Goal: Information Seeking & Learning: Check status

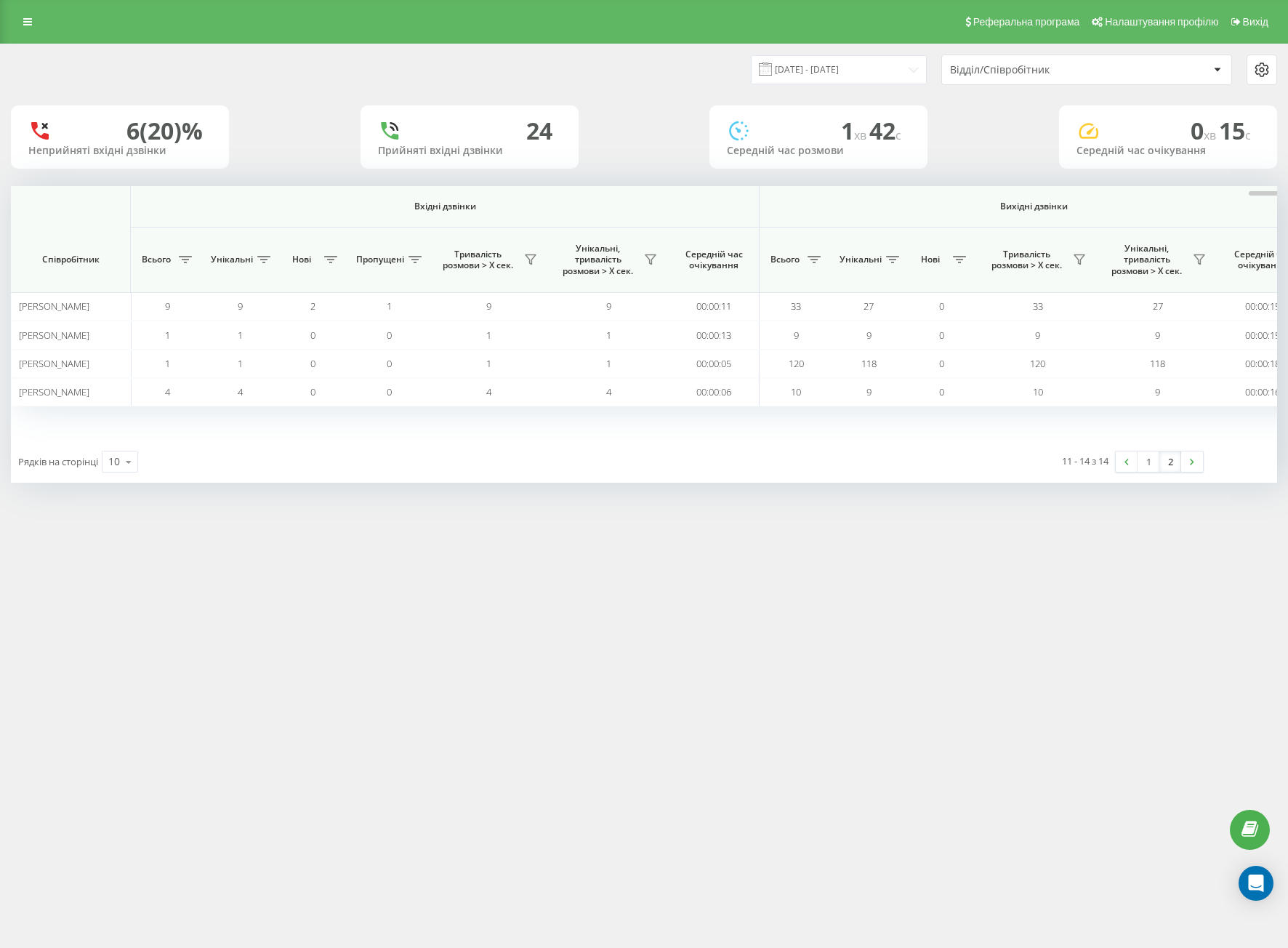
click at [805, 79] on input "[DATE] - [DATE]" at bounding box center [839, 69] width 176 height 29
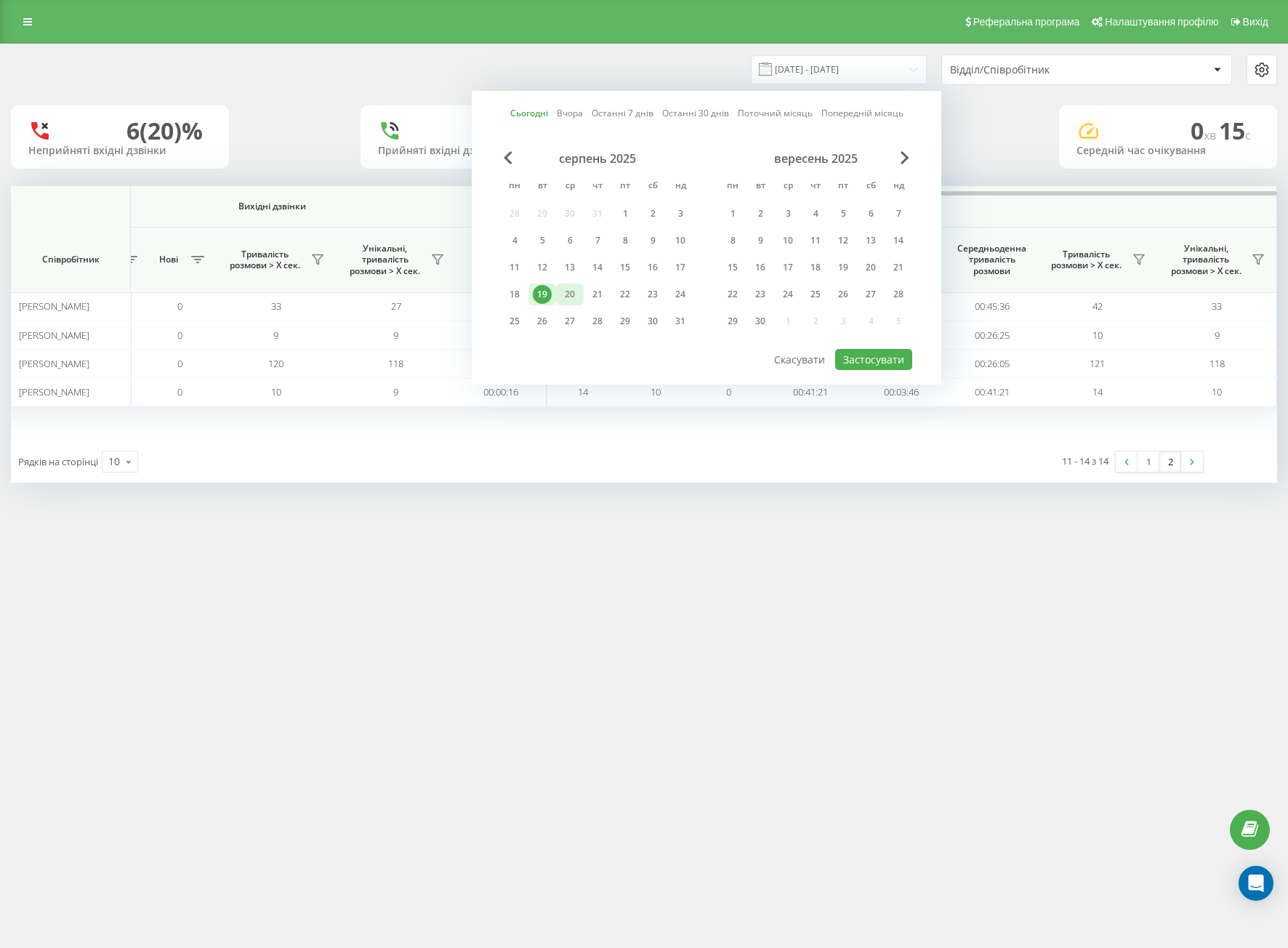
click at [576, 293] on div "20" at bounding box center [570, 295] width 19 height 19
click at [545, 292] on div "19" at bounding box center [542, 295] width 19 height 19
click at [860, 353] on button "Застосувати" at bounding box center [873, 359] width 77 height 21
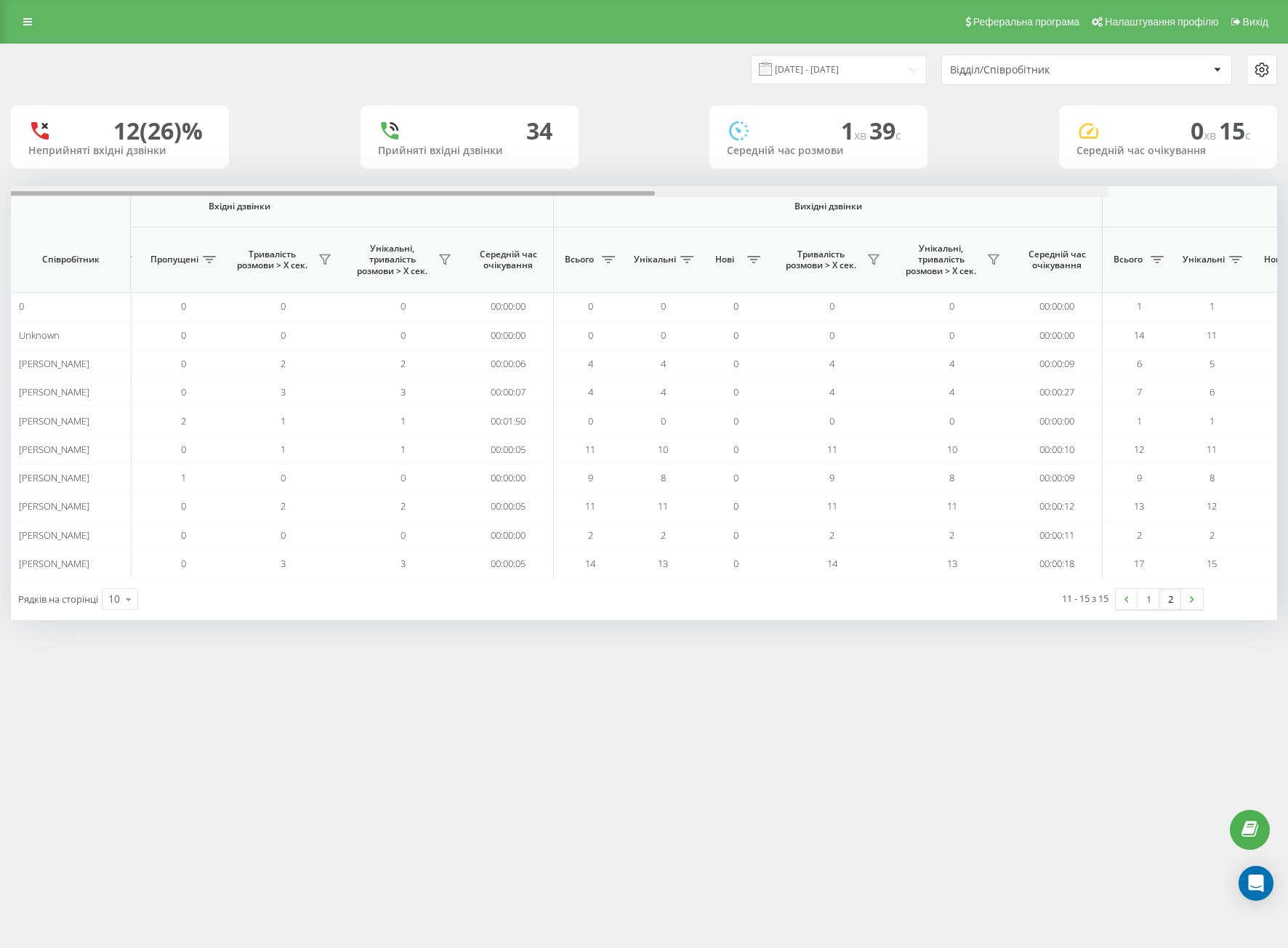
scroll to position [0, 762]
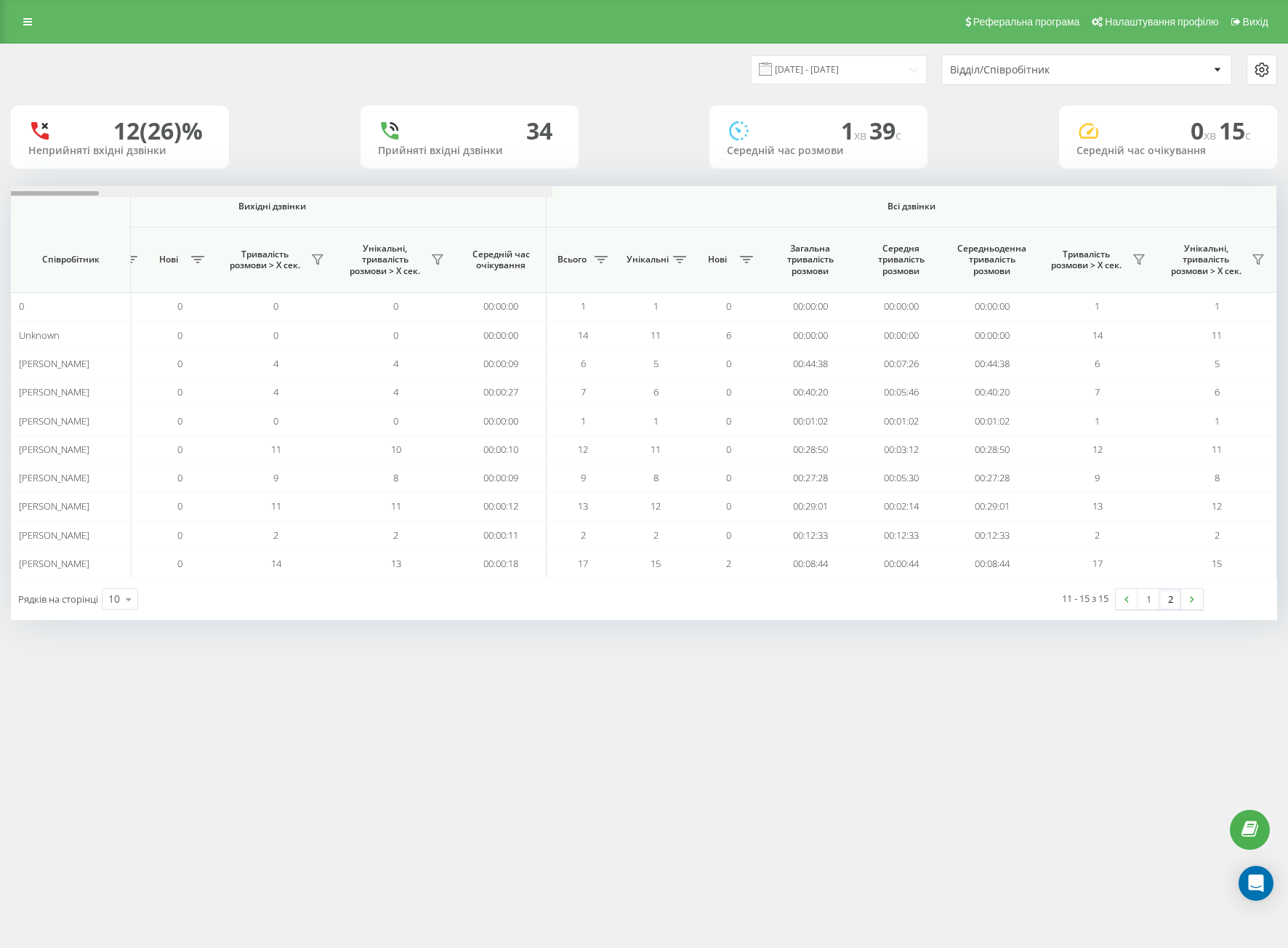
drag, startPoint x: 455, startPoint y: 191, endPoint x: 1278, endPoint y: 555, distance: 899.9
click at [1162, 597] on link "2" at bounding box center [1170, 599] width 22 height 21
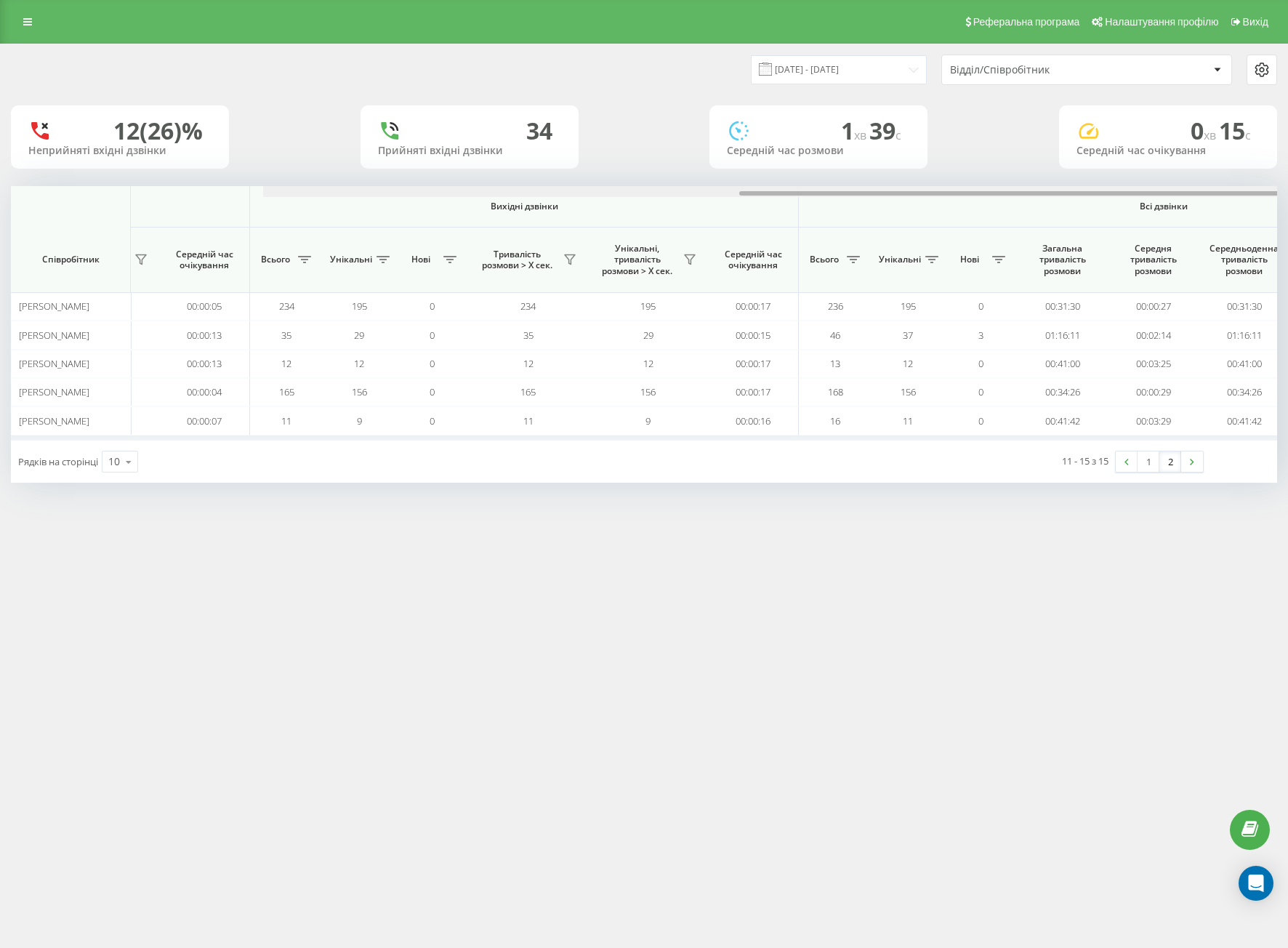
scroll to position [0, 762]
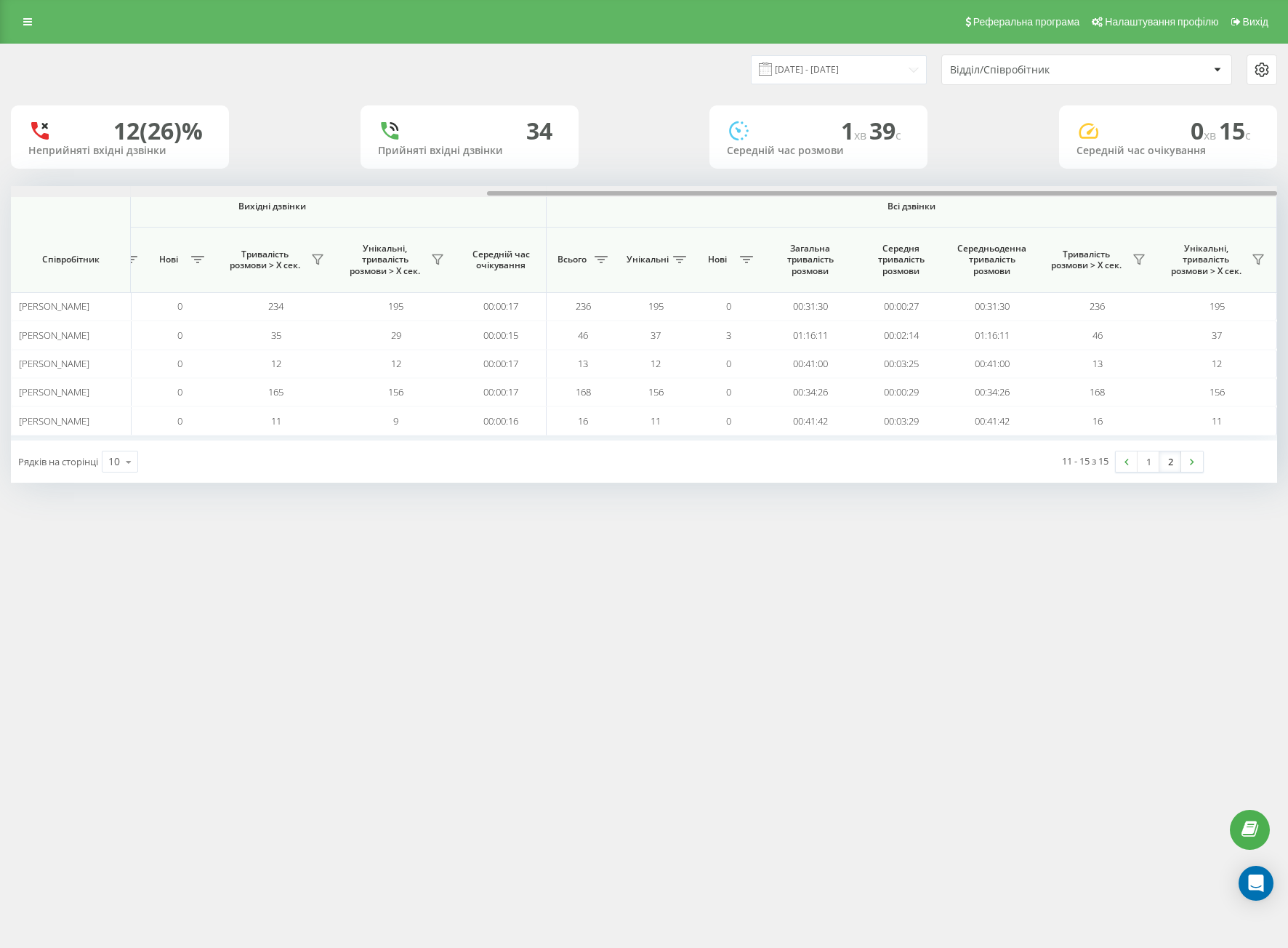
drag, startPoint x: 424, startPoint y: 194, endPoint x: 1203, endPoint y: 169, distance: 779.4
click at [1199, 167] on div "[DATE] - [DATE] Відділ/Співробітник 12 (26)% Неприйняті вхідні дзвінки [GEOGRAP…" at bounding box center [644, 263] width 1266 height 438
click at [772, 71] on span at bounding box center [765, 69] width 13 height 13
click at [842, 54] on div "[DATE] - [DATE] Відділ/Співробітник" at bounding box center [644, 69] width 1287 height 51
click at [834, 77] on input "[DATE] - [DATE]" at bounding box center [839, 69] width 176 height 29
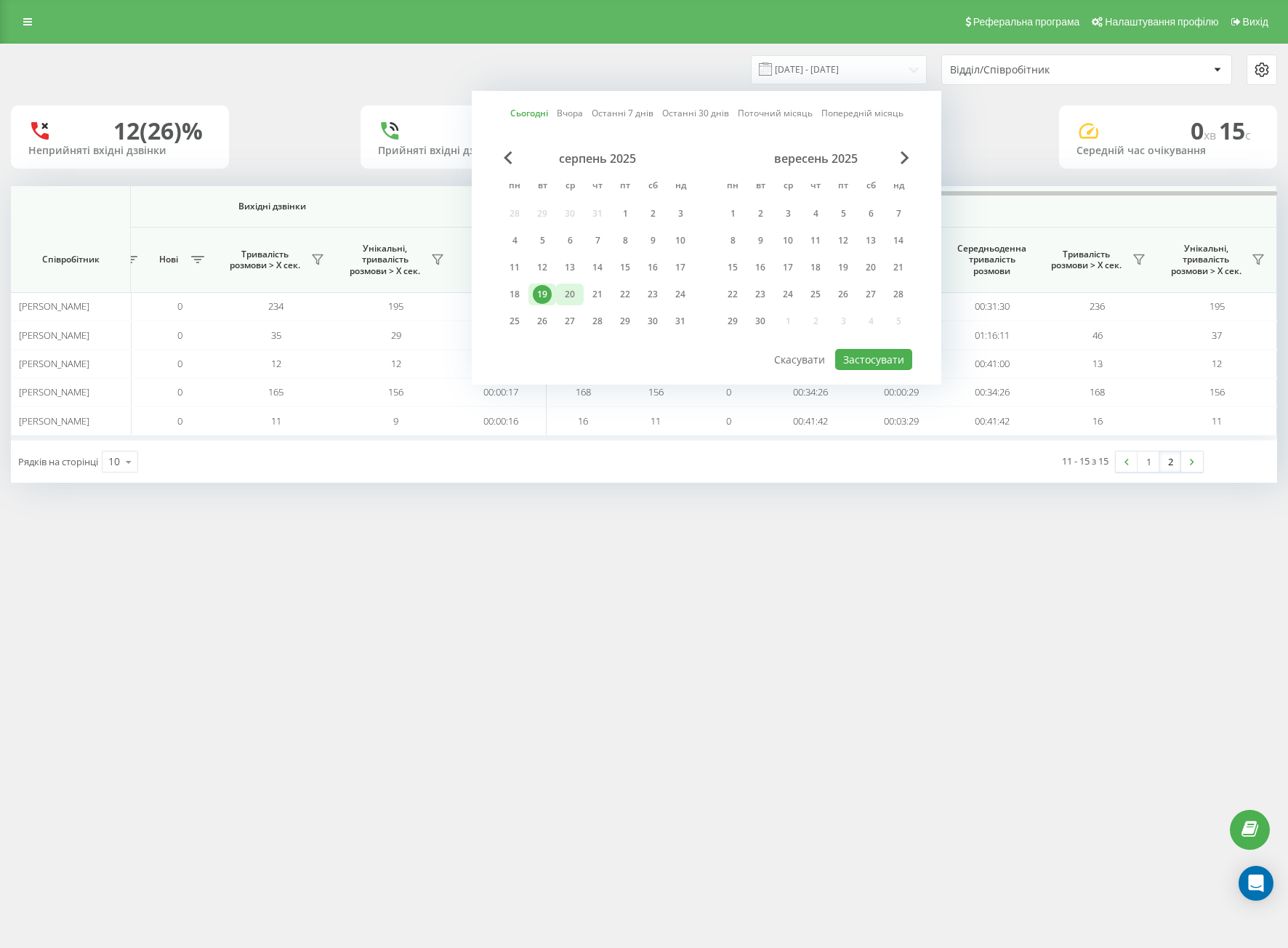
click at [575, 292] on div "20" at bounding box center [570, 295] width 19 height 19
click at [531, 292] on div "19" at bounding box center [542, 295] width 28 height 22
click at [538, 290] on div "19" at bounding box center [542, 295] width 19 height 19
click at [914, 348] on div "Сьогодні Вчора Останні 7 днів Останні 30 днів Поточний місяць Попередній місяць…" at bounding box center [706, 238] width 469 height 293
click at [899, 358] on button "Застосувати" at bounding box center [873, 359] width 77 height 21
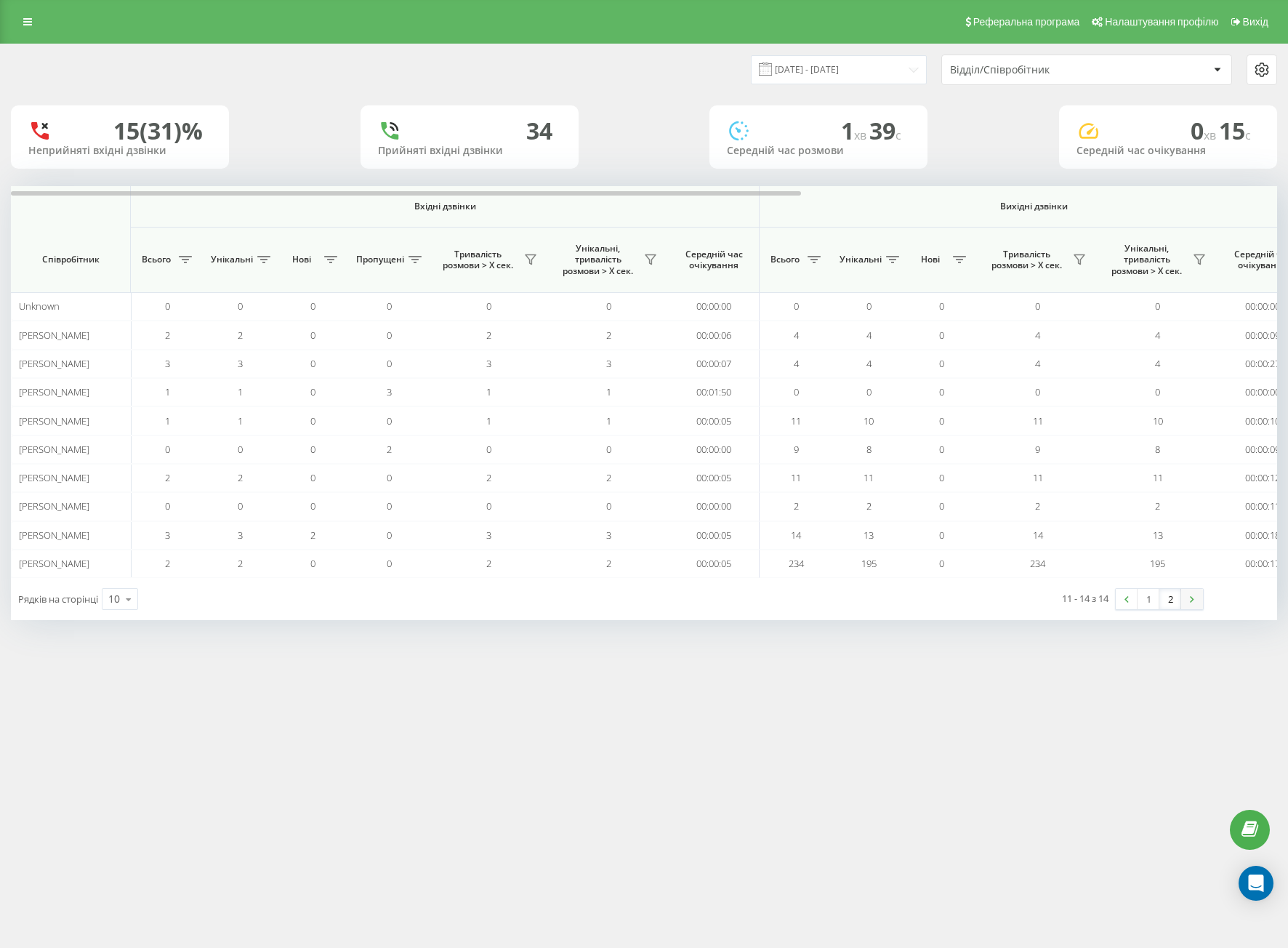
click at [1181, 591] on link at bounding box center [1192, 599] width 22 height 21
click at [1172, 597] on link "2" at bounding box center [1170, 599] width 22 height 21
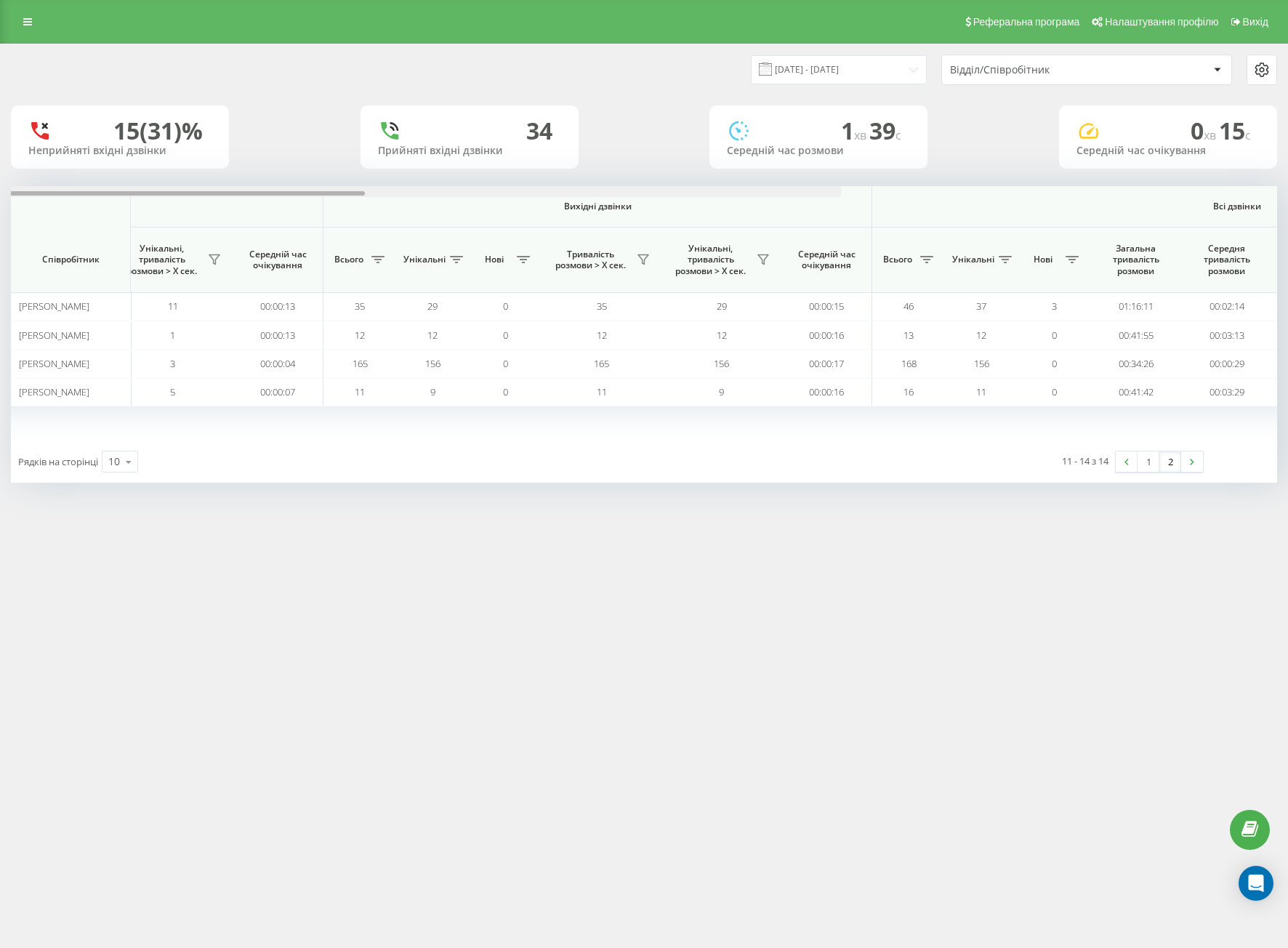
drag, startPoint x: 582, startPoint y: 192, endPoint x: 943, endPoint y: 201, distance: 361.1
click at [841, 197] on div at bounding box center [207, 191] width 1266 height 11
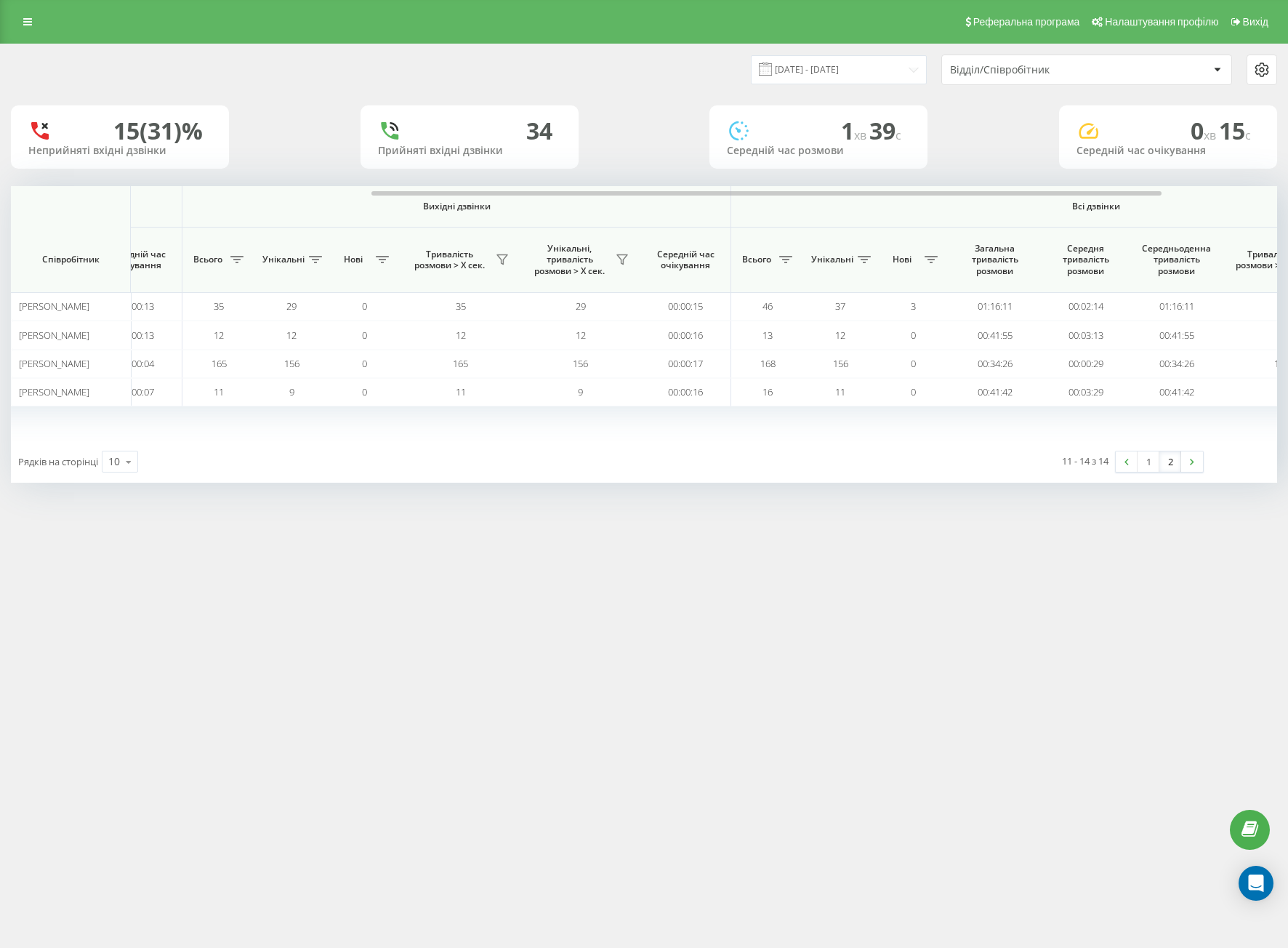
drag, startPoint x: 839, startPoint y: 556, endPoint x: 385, endPoint y: 219, distance: 565.4
click at [830, 566] on div "Реферальна програма Налаштування профілю Вихід [DATE] - [DATE] Відділ/Співробіт…" at bounding box center [644, 474] width 1288 height 948
click at [795, 77] on input "[DATE] - [DATE]" at bounding box center [839, 69] width 176 height 29
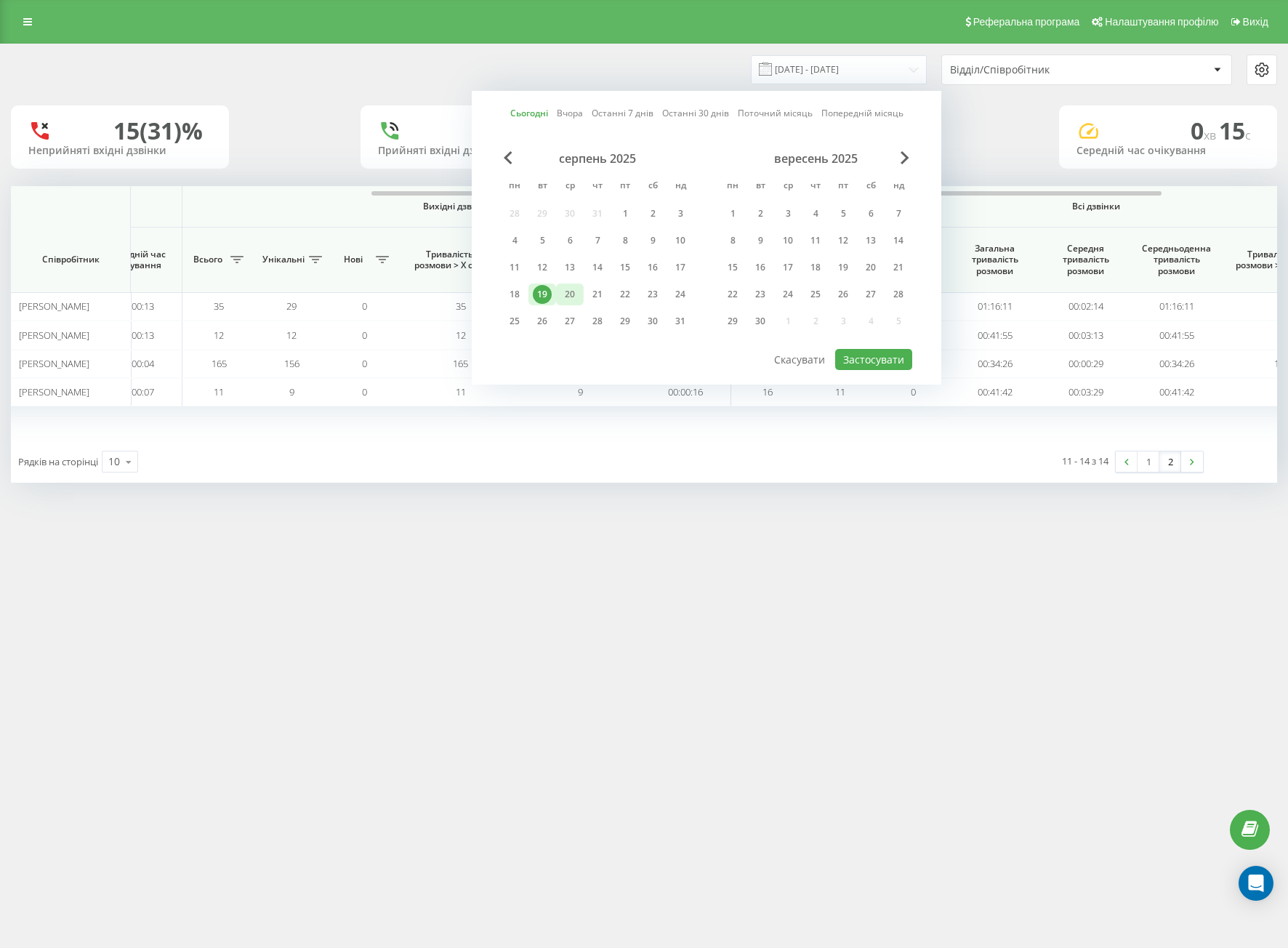
click at [568, 292] on div "20" at bounding box center [570, 295] width 19 height 19
click at [537, 295] on div "19" at bounding box center [542, 295] width 19 height 19
click at [890, 366] on button "Застосувати" at bounding box center [873, 359] width 77 height 21
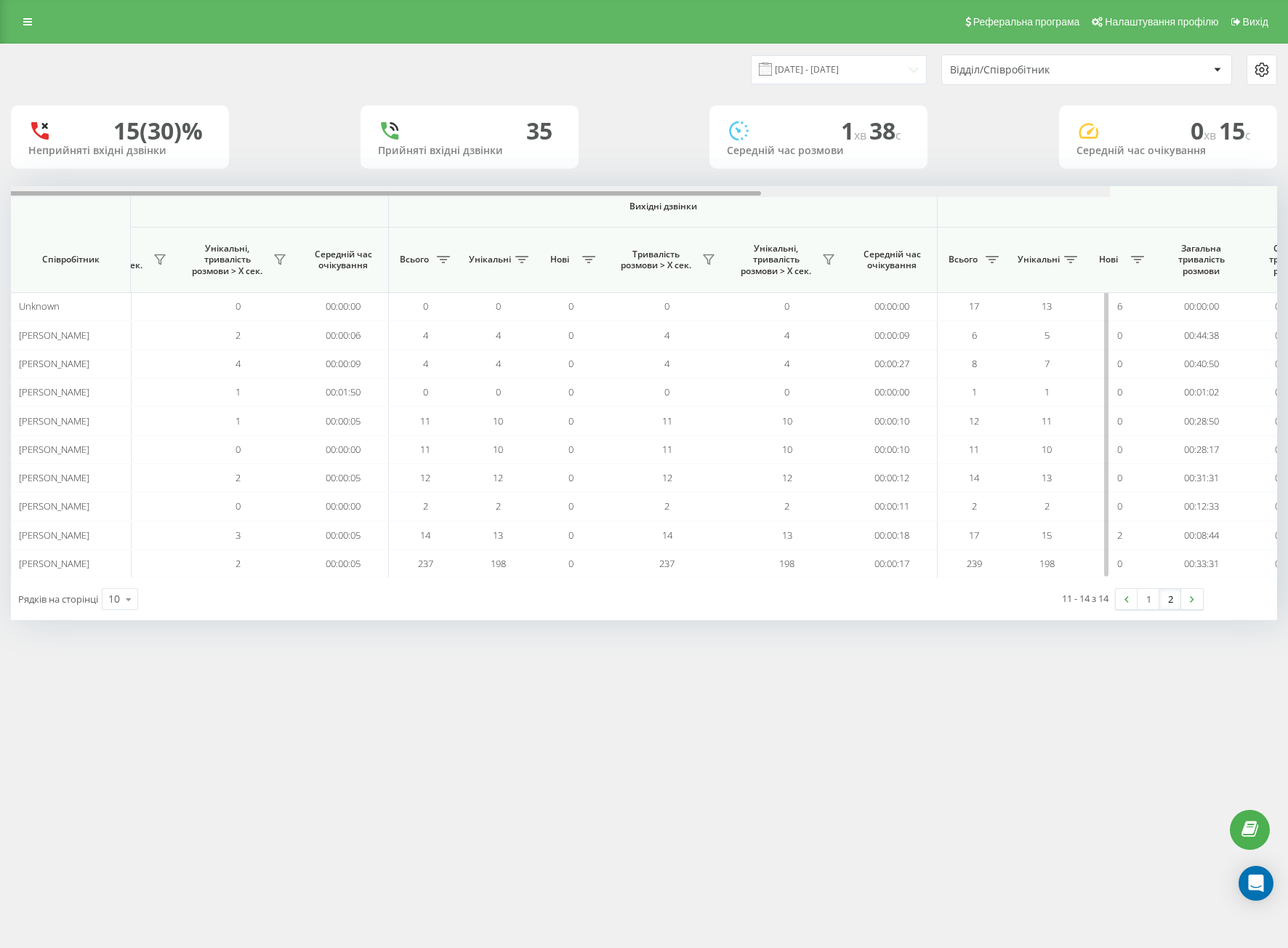
drag, startPoint x: 583, startPoint y: 191, endPoint x: 974, endPoint y: 218, distance: 391.9
click at [932, 203] on div "Вхідні дзвінки Вихідні дзвінки Всі дзвінки Співробітник Всього Унікальні Нові П…" at bounding box center [644, 382] width 1266 height 392
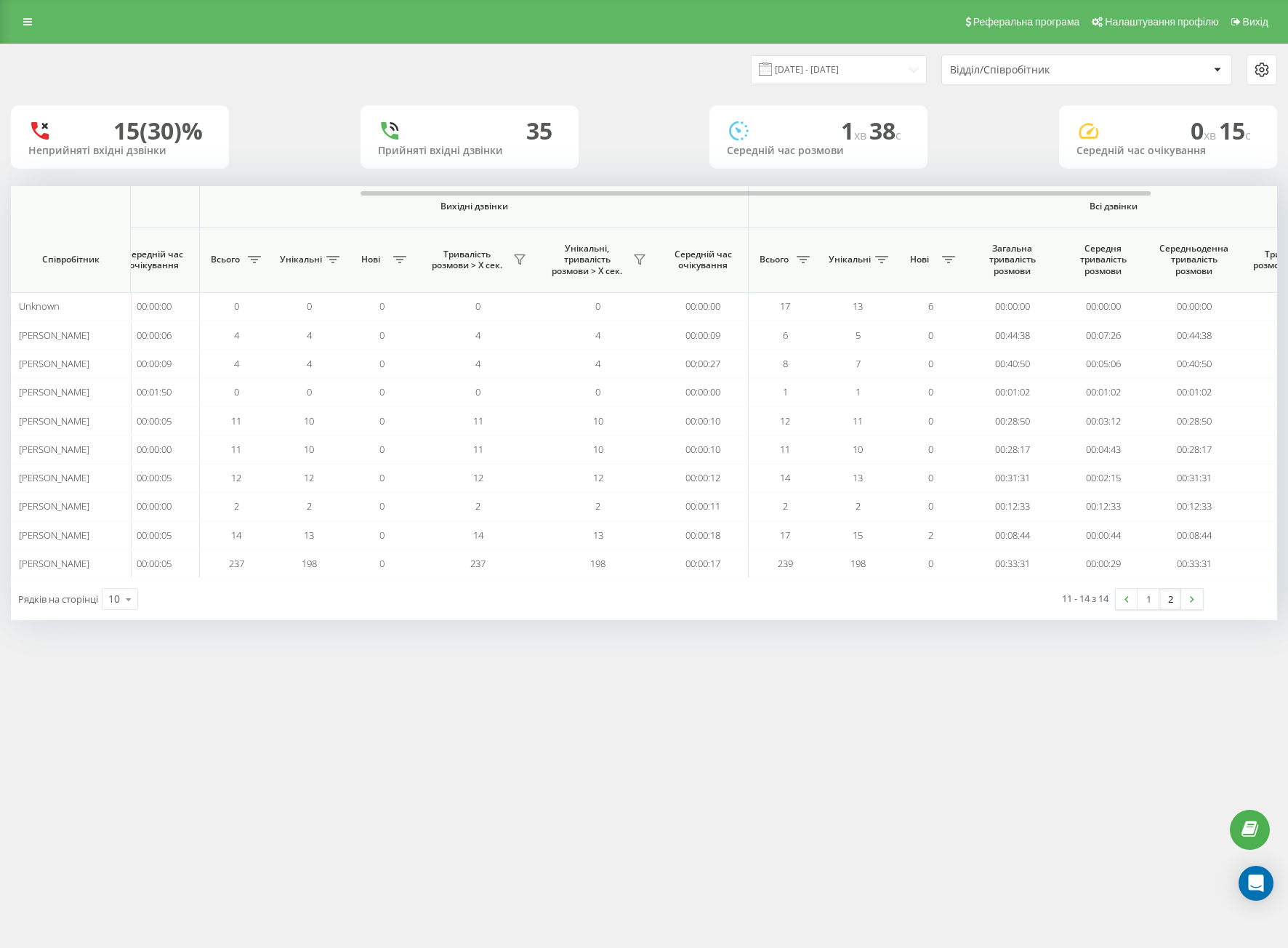
click at [1159, 597] on link "2" at bounding box center [1170, 599] width 22 height 21
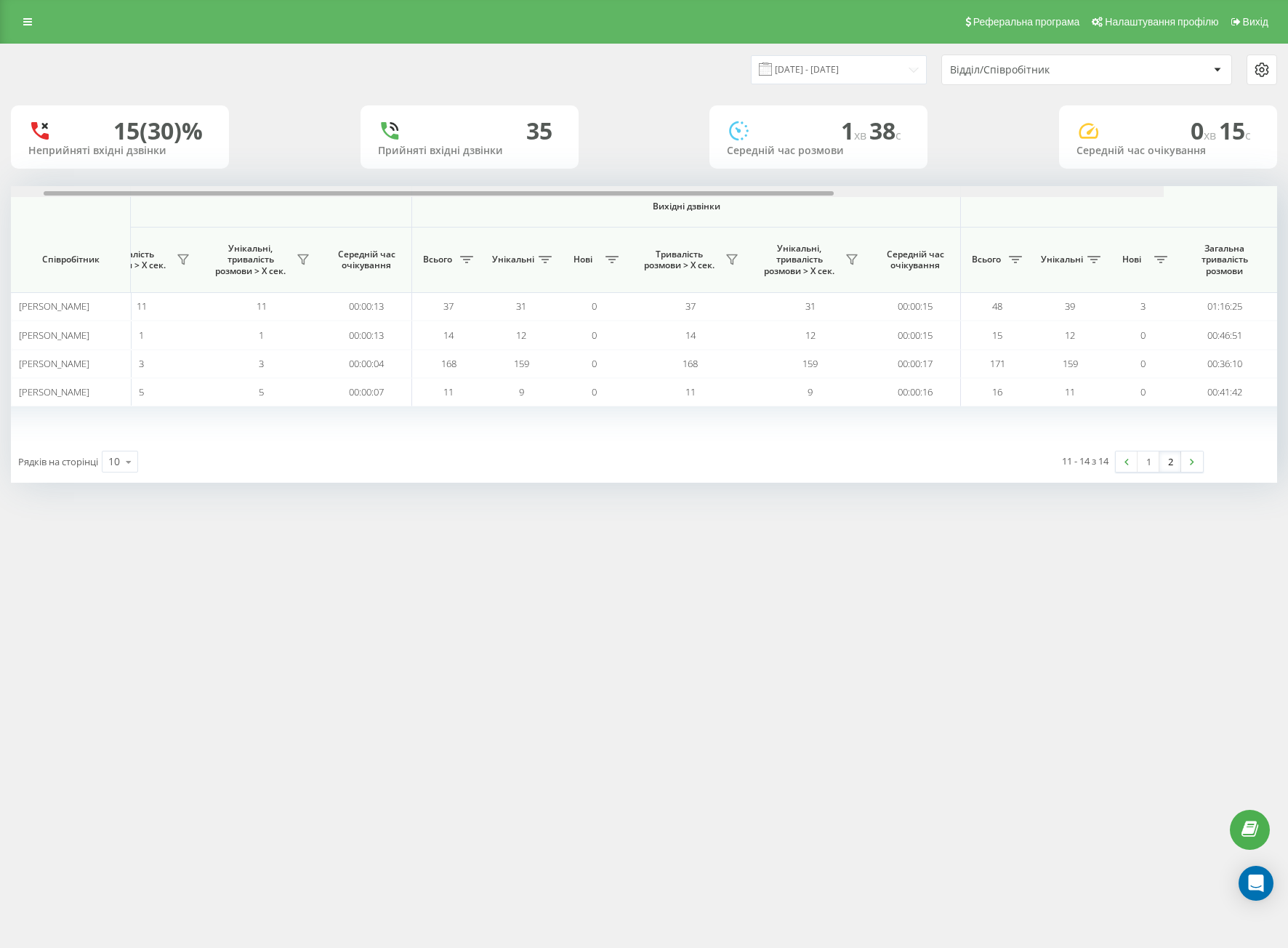
drag, startPoint x: 554, startPoint y: 194, endPoint x: 1069, endPoint y: 255, distance: 518.6
click at [1055, 202] on div "Вхідні дзвінки Вихідні дзвінки Всі дзвінки Співробітник Всього Унікальні Нові П…" at bounding box center [644, 313] width 1266 height 254
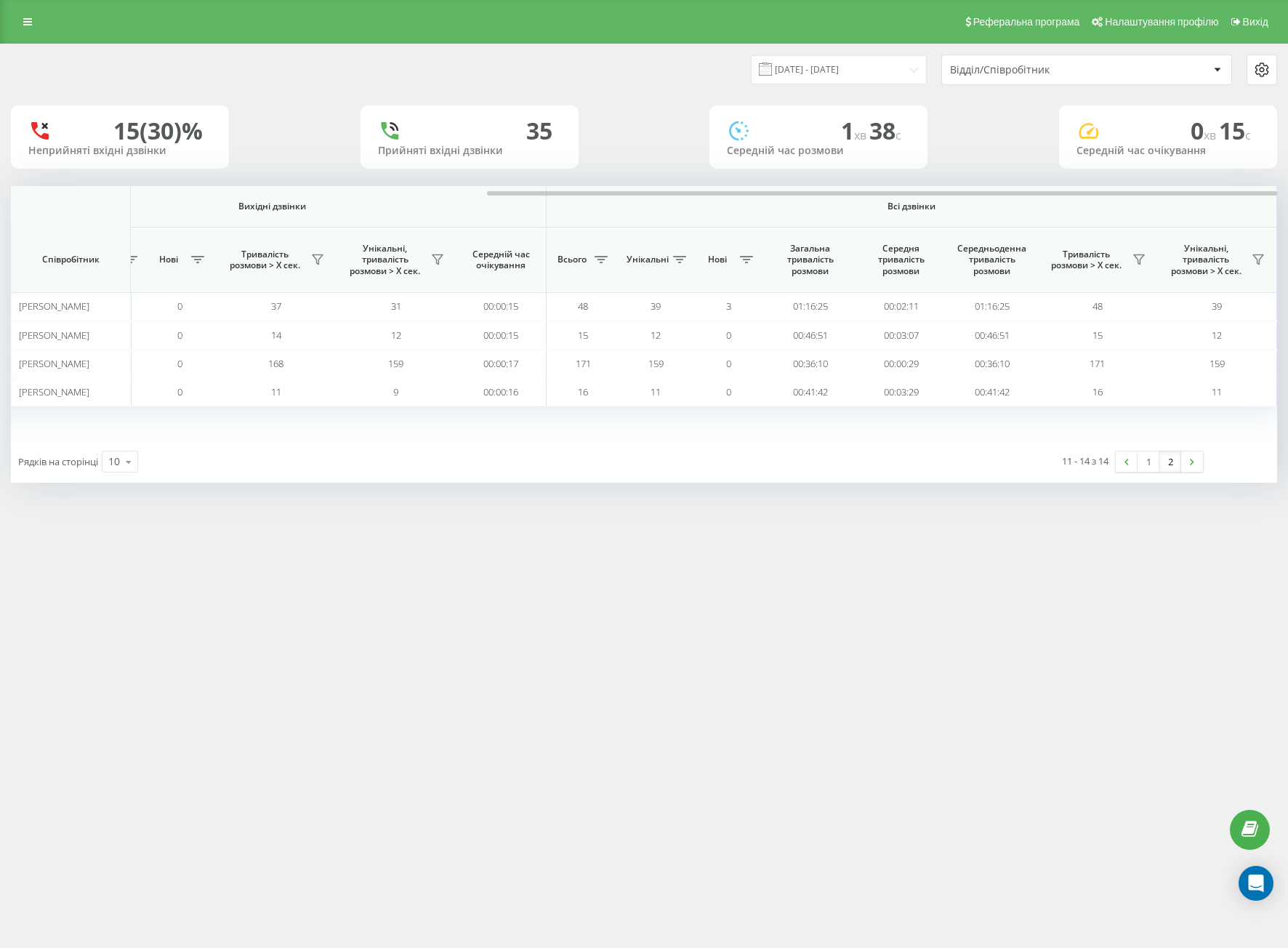
click at [810, 674] on div "Реферальна програма Налаштування профілю Вихід [DATE] - [DATE] Відділ/Співробіт…" at bounding box center [644, 474] width 1288 height 948
click at [833, 62] on input "[DATE] - [DATE]" at bounding box center [839, 69] width 176 height 29
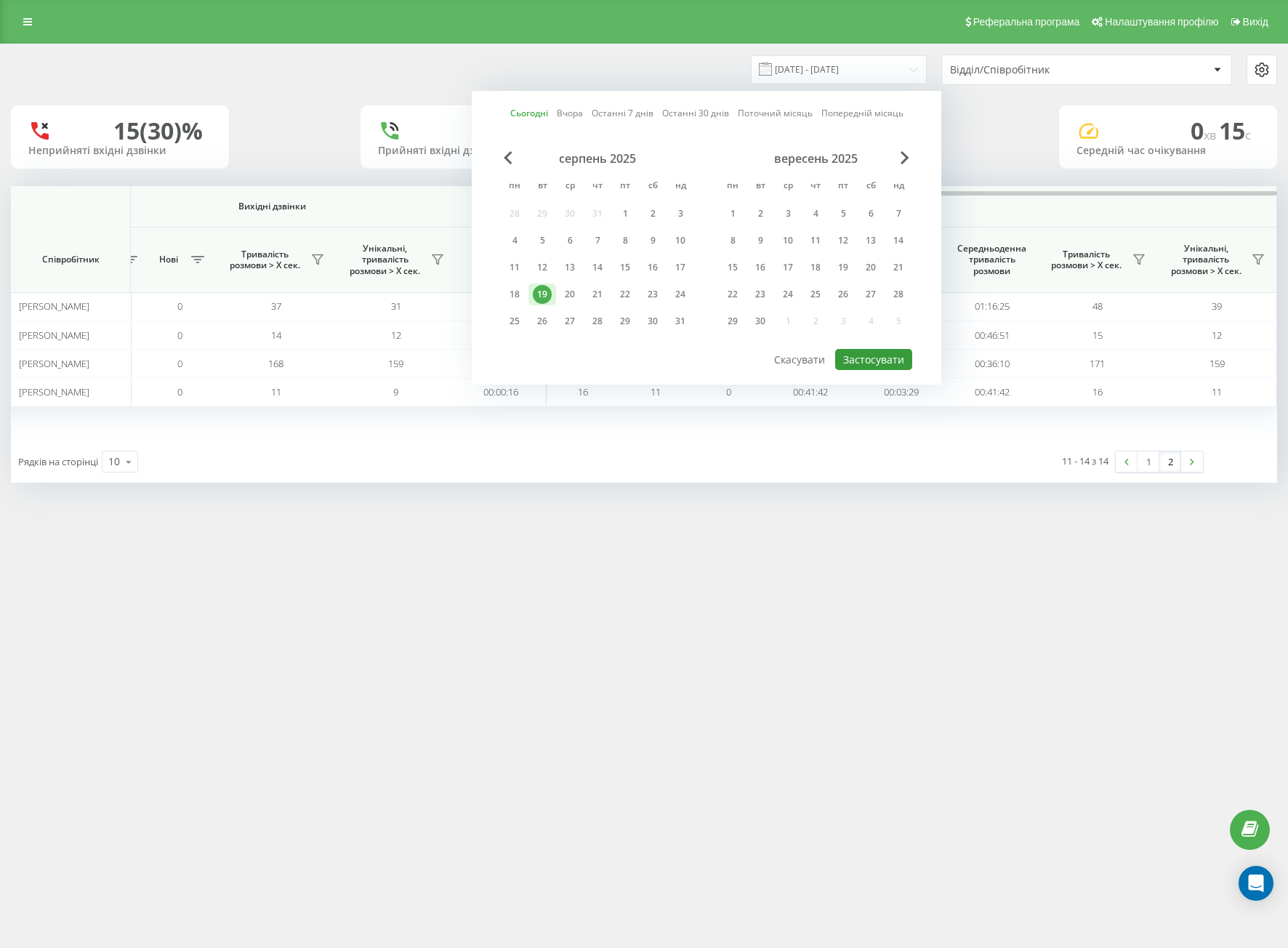
click at [883, 361] on button "Застосувати" at bounding box center [873, 359] width 77 height 21
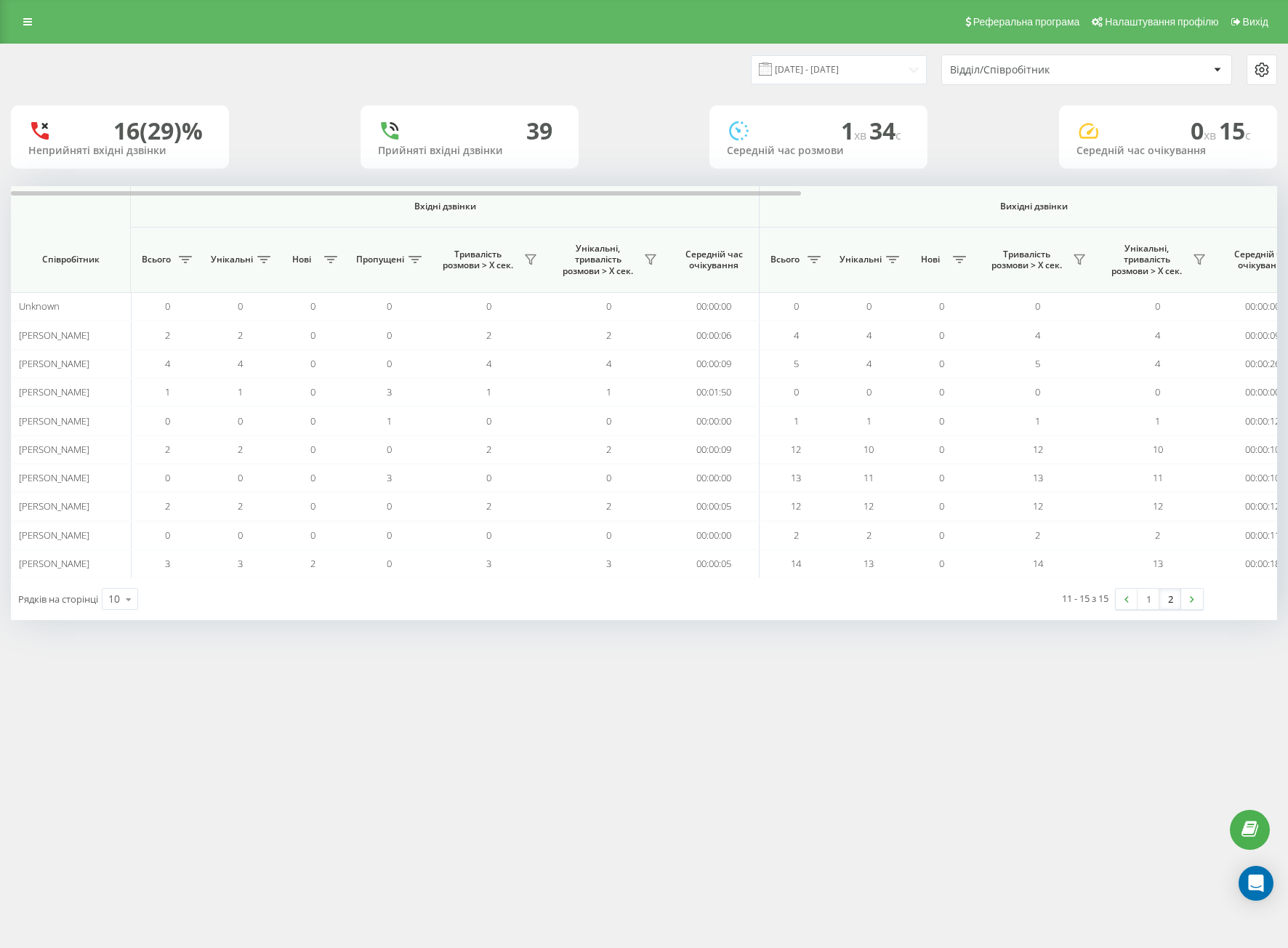
click at [1175, 597] on link "2" at bounding box center [1170, 599] width 22 height 21
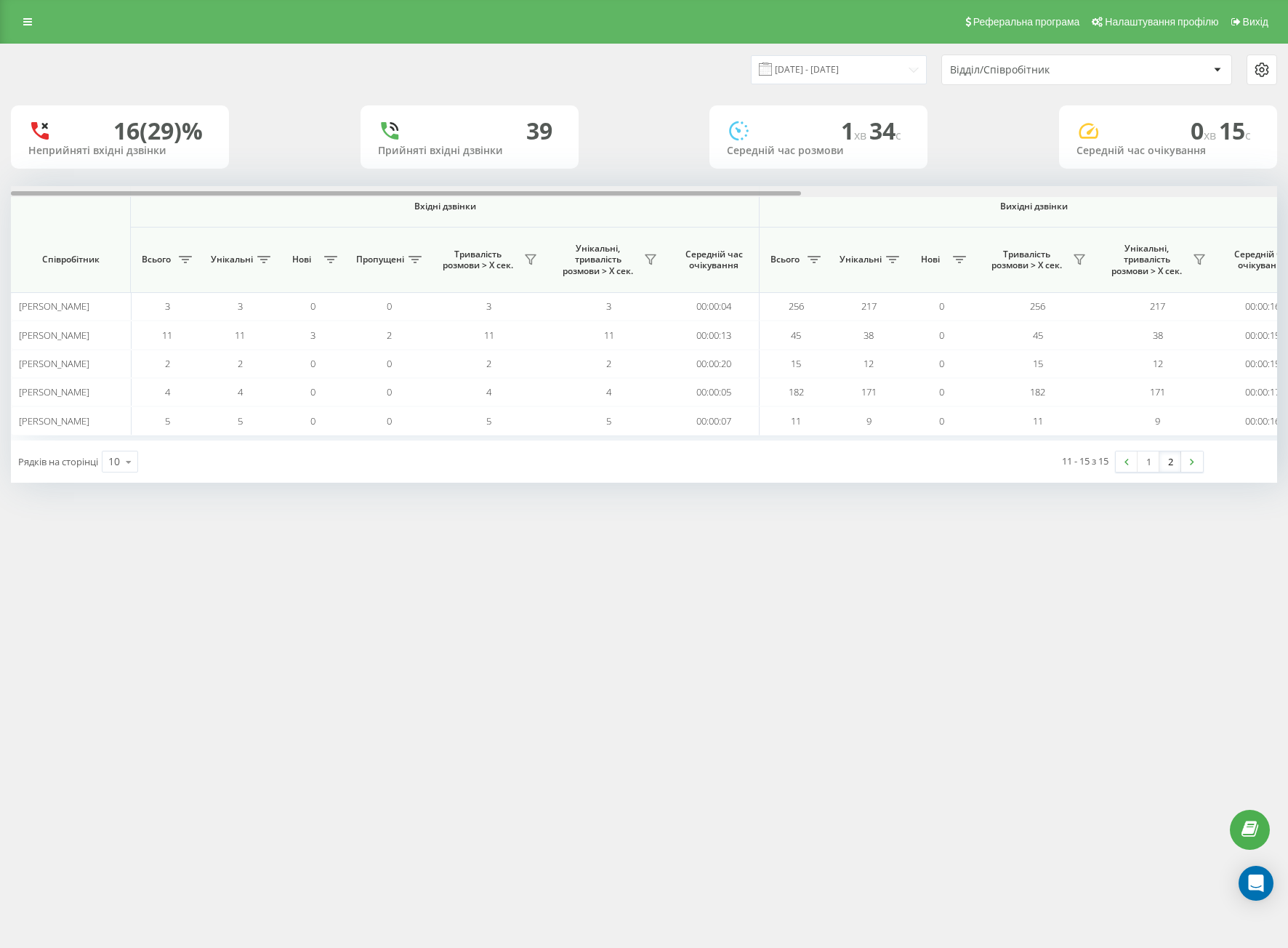
scroll to position [0, 762]
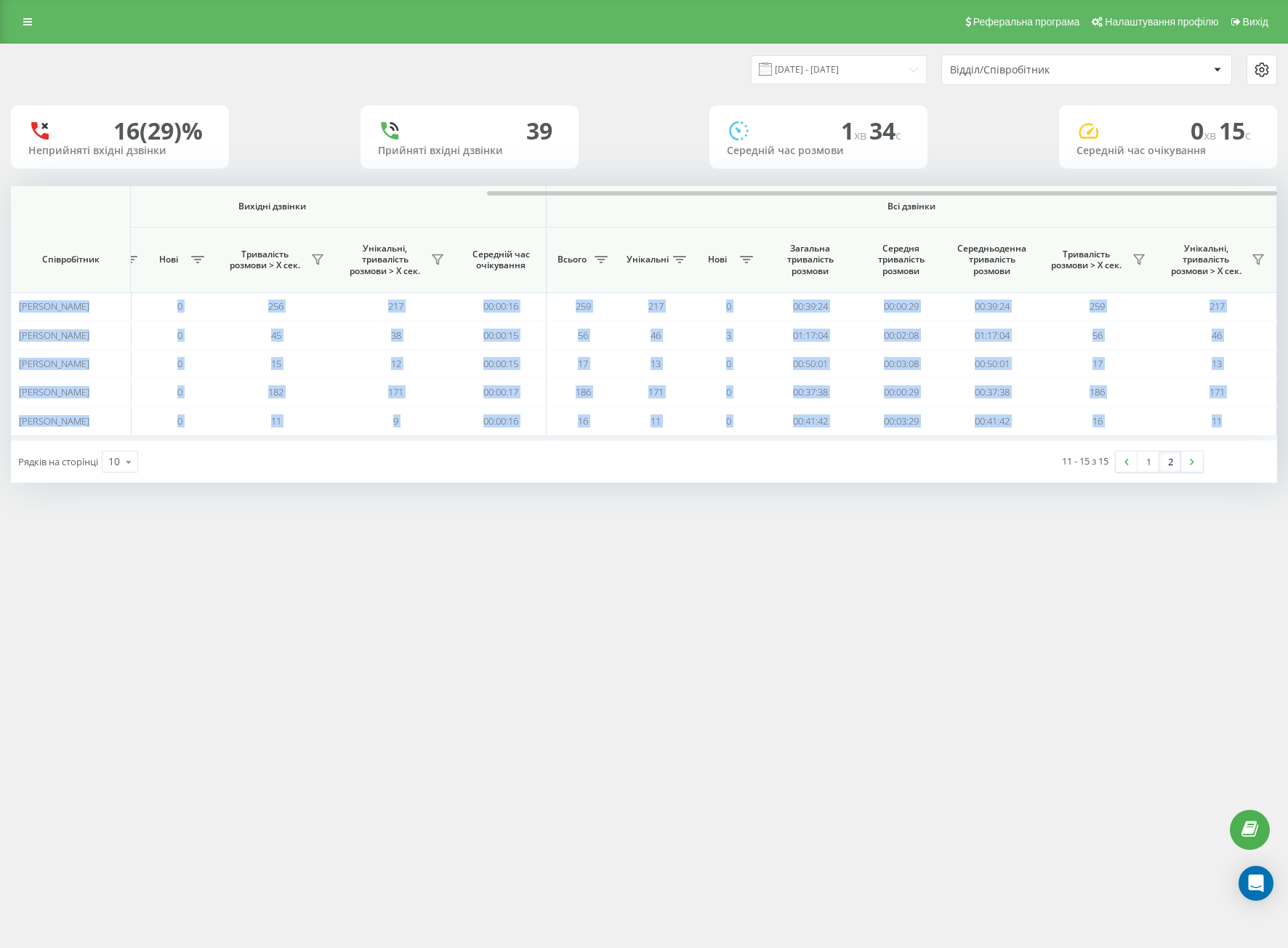
drag, startPoint x: 523, startPoint y: 191, endPoint x: 1111, endPoint y: 232, distance: 589.4
click at [1166, 179] on div "[DATE] - [DATE] Відділ/Співробітник 16 (29)% Неприйняті вхідні дзвінки 39 Прийн…" at bounding box center [644, 263] width 1266 height 438
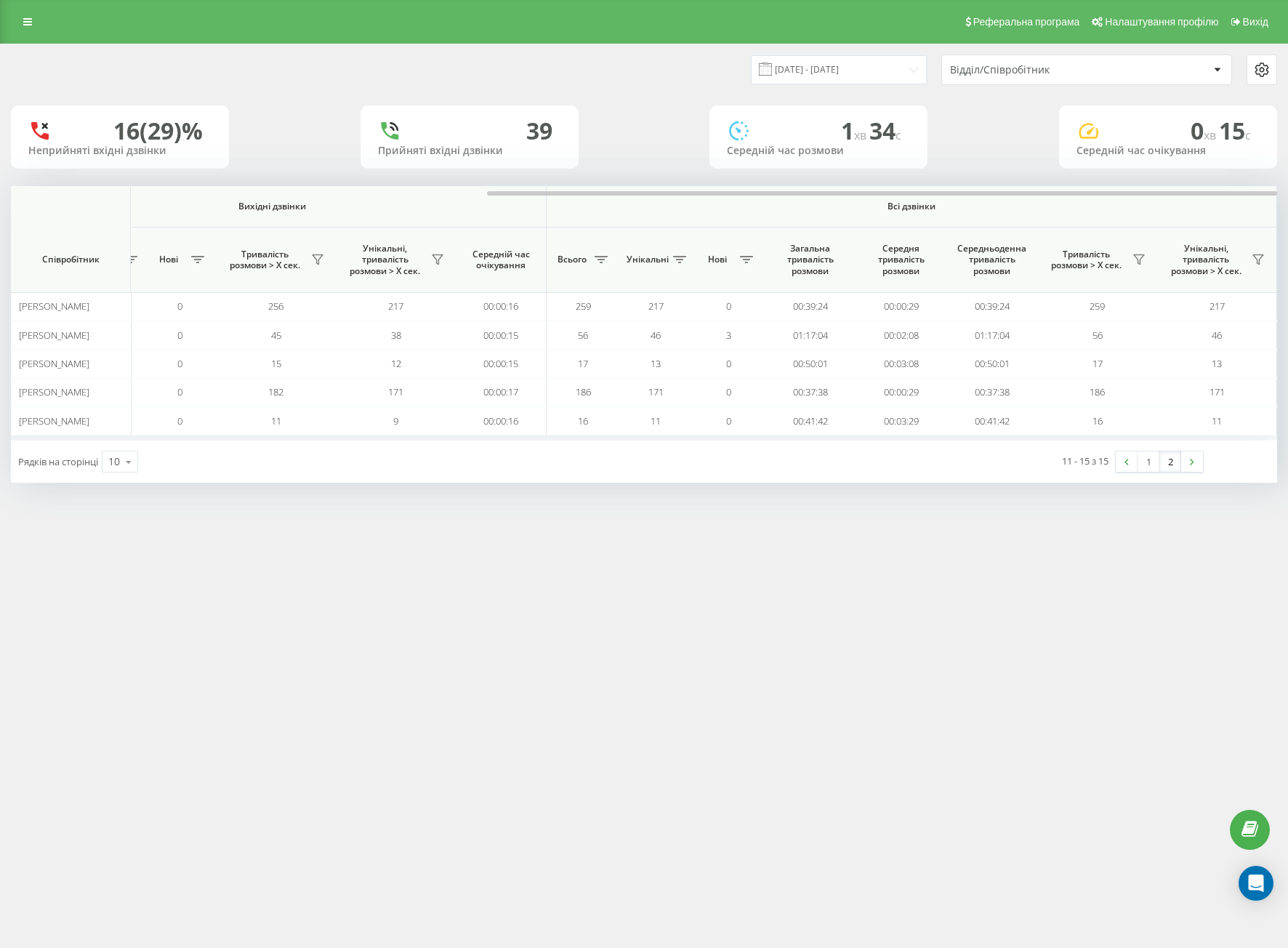
click at [839, 861] on div "Реферальна програма Налаштування профілю Вихід [DATE] - [DATE] Відділ/Співробіт…" at bounding box center [644, 474] width 1288 height 948
click at [482, 594] on div "Реферальна програма Налаштування профілю Вихід [DATE] - [DATE] Відділ/Співробіт…" at bounding box center [644, 474] width 1288 height 948
click at [820, 70] on input "[DATE] - [DATE]" at bounding box center [839, 69] width 176 height 29
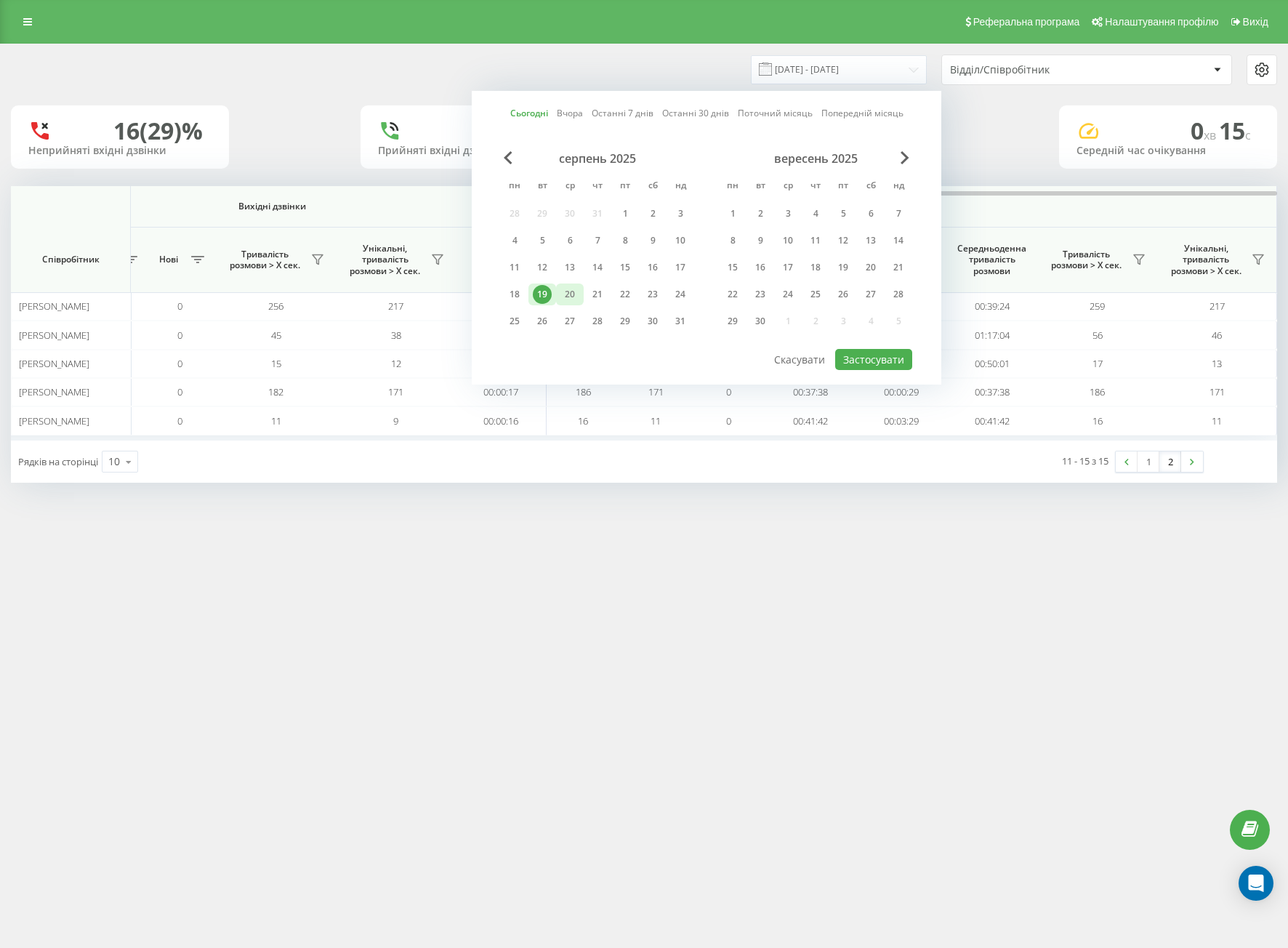
click at [567, 295] on div "20" at bounding box center [570, 295] width 19 height 19
click at [548, 294] on div "19" at bounding box center [542, 295] width 19 height 19
click at [873, 354] on button "Застосувати" at bounding box center [873, 359] width 77 height 21
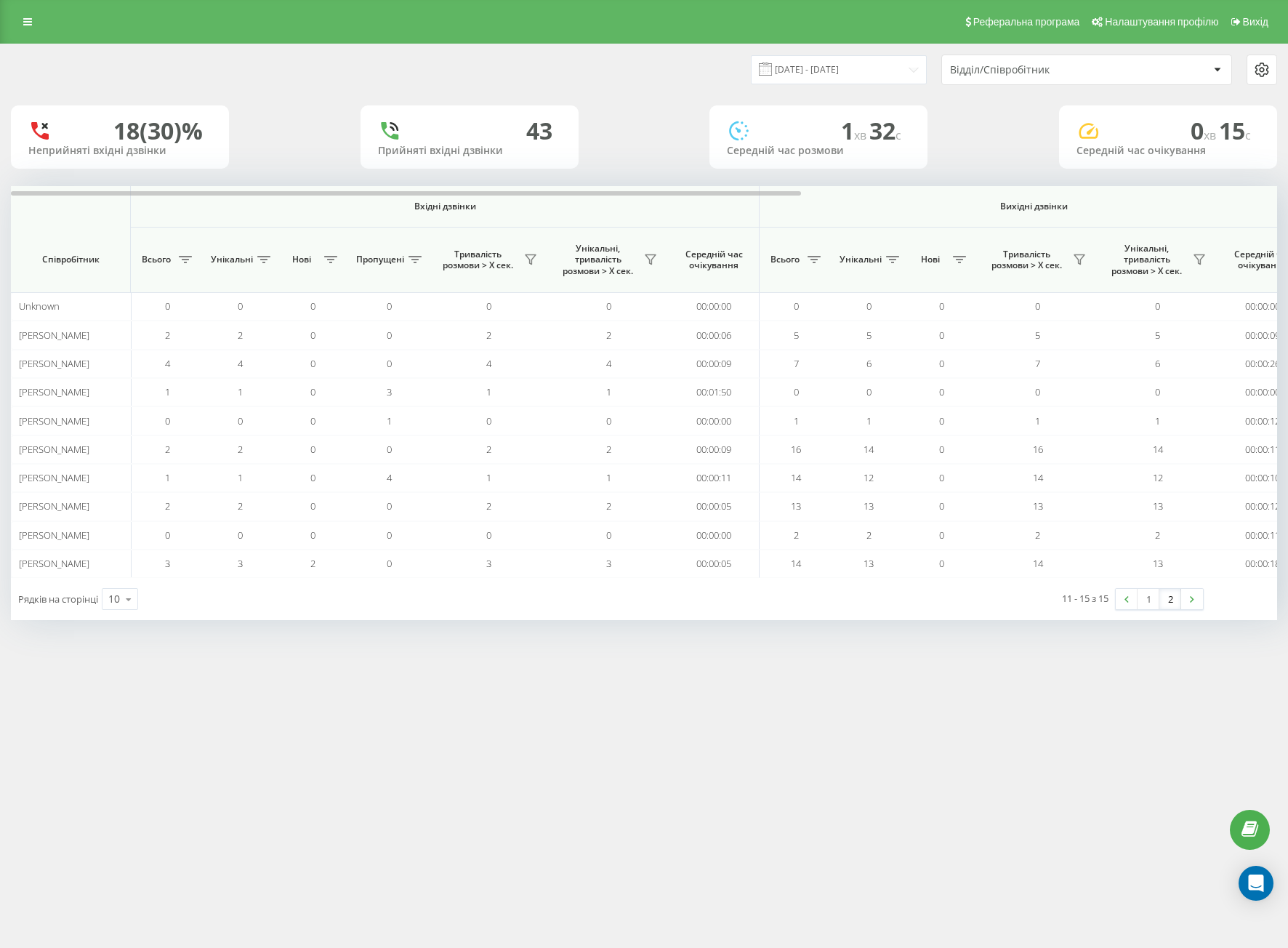
click at [1177, 592] on link "2" at bounding box center [1170, 599] width 22 height 21
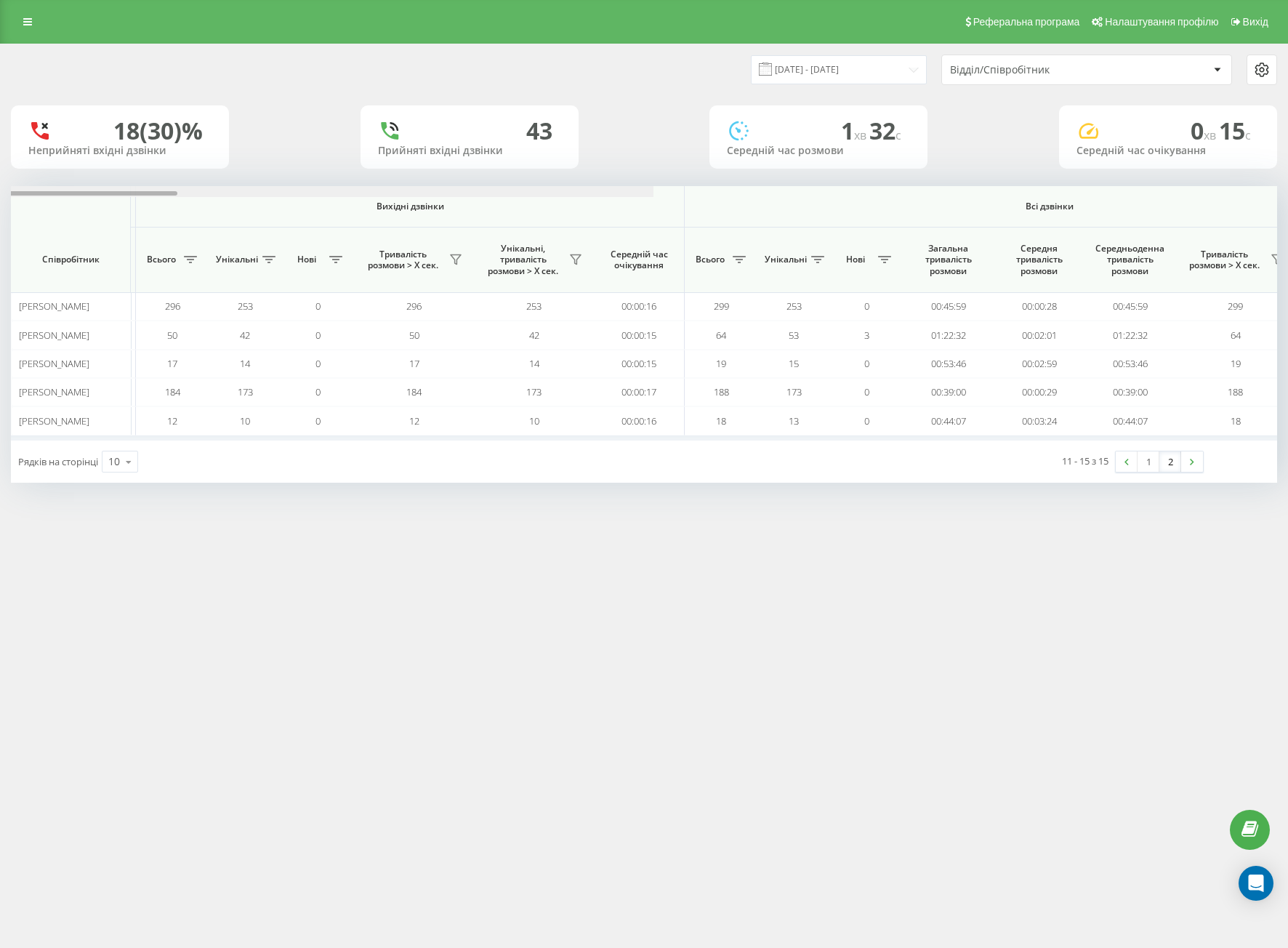
drag, startPoint x: 732, startPoint y: 195, endPoint x: 1144, endPoint y: 198, distance: 412.0
click at [1144, 198] on div "Вхідні дзвінки Вихідні дзвінки Всі дзвінки Співробітник Всього Унікальні Нові П…" at bounding box center [644, 313] width 1266 height 254
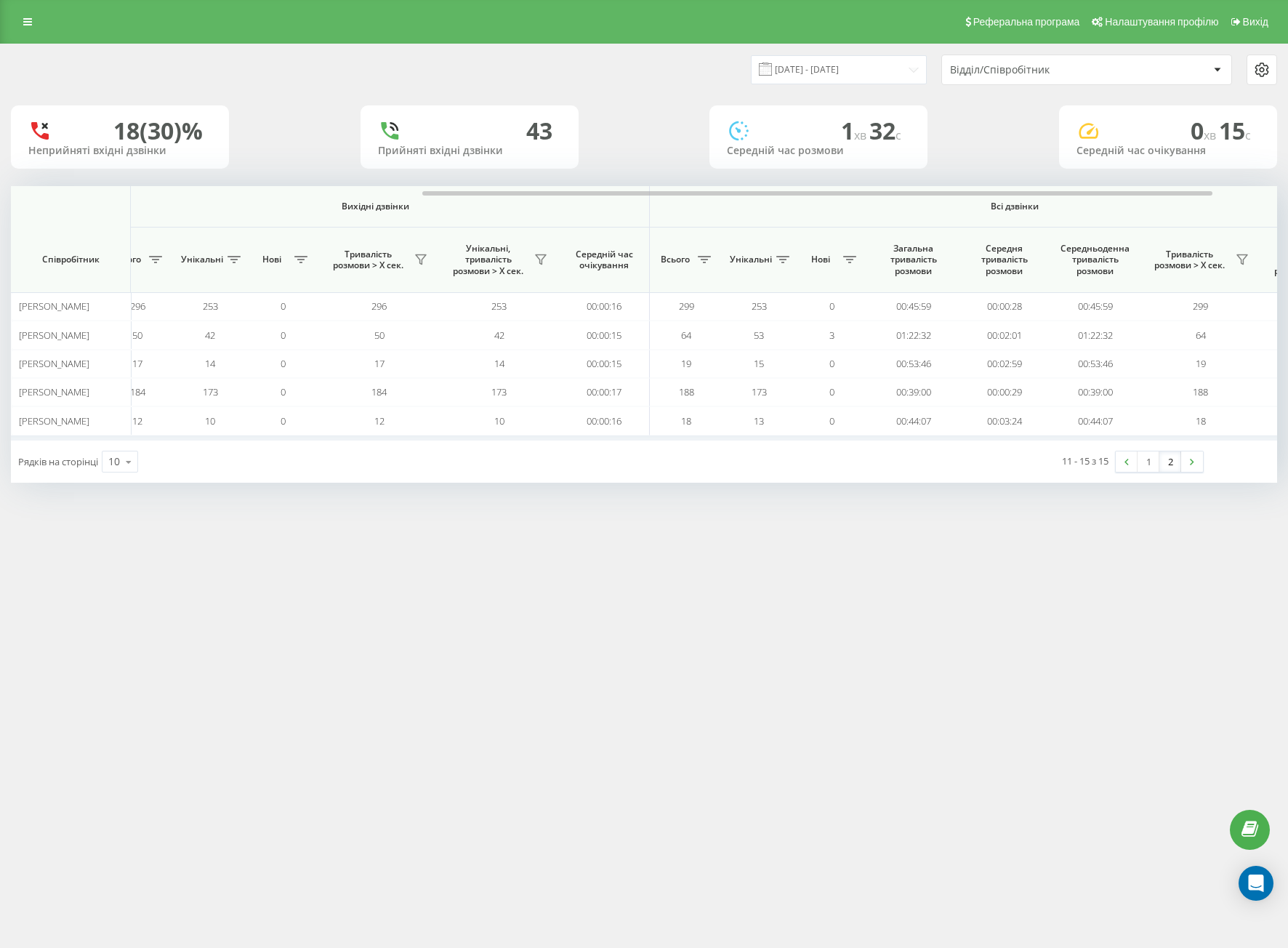
click at [825, 597] on div "Реферальна програма Налаштування профілю Вихід [DATE] - [DATE] Відділ/Співробіт…" at bounding box center [644, 474] width 1288 height 948
click at [860, 59] on input "[DATE] - [DATE]" at bounding box center [839, 69] width 176 height 29
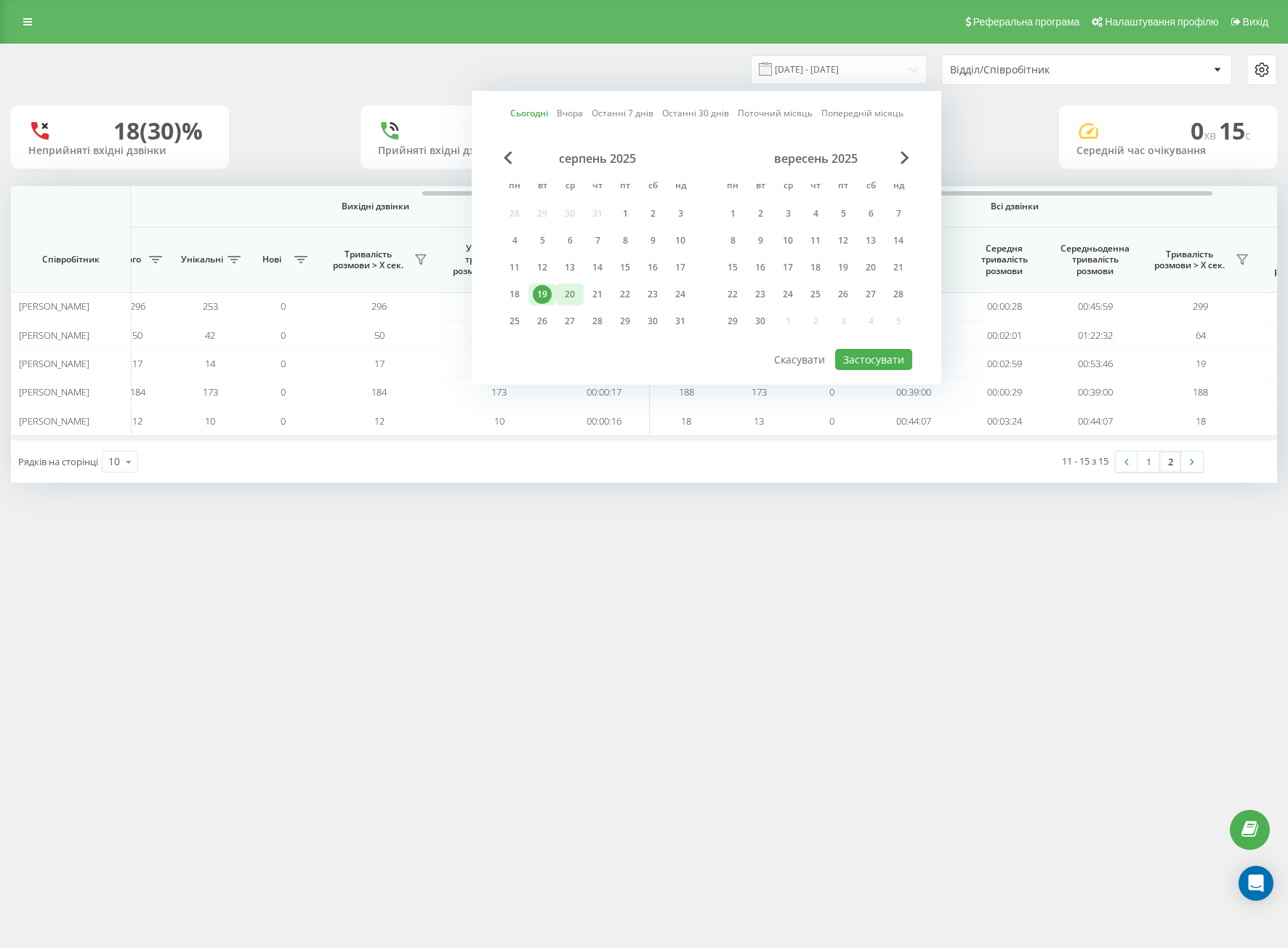
click at [566, 290] on div "20" at bounding box center [570, 295] width 19 height 19
click at [551, 290] on div "19" at bounding box center [542, 295] width 19 height 19
click at [551, 290] on div "19" at bounding box center [542, 295] width 28 height 22
click at [889, 361] on button "Застосувати" at bounding box center [873, 359] width 77 height 21
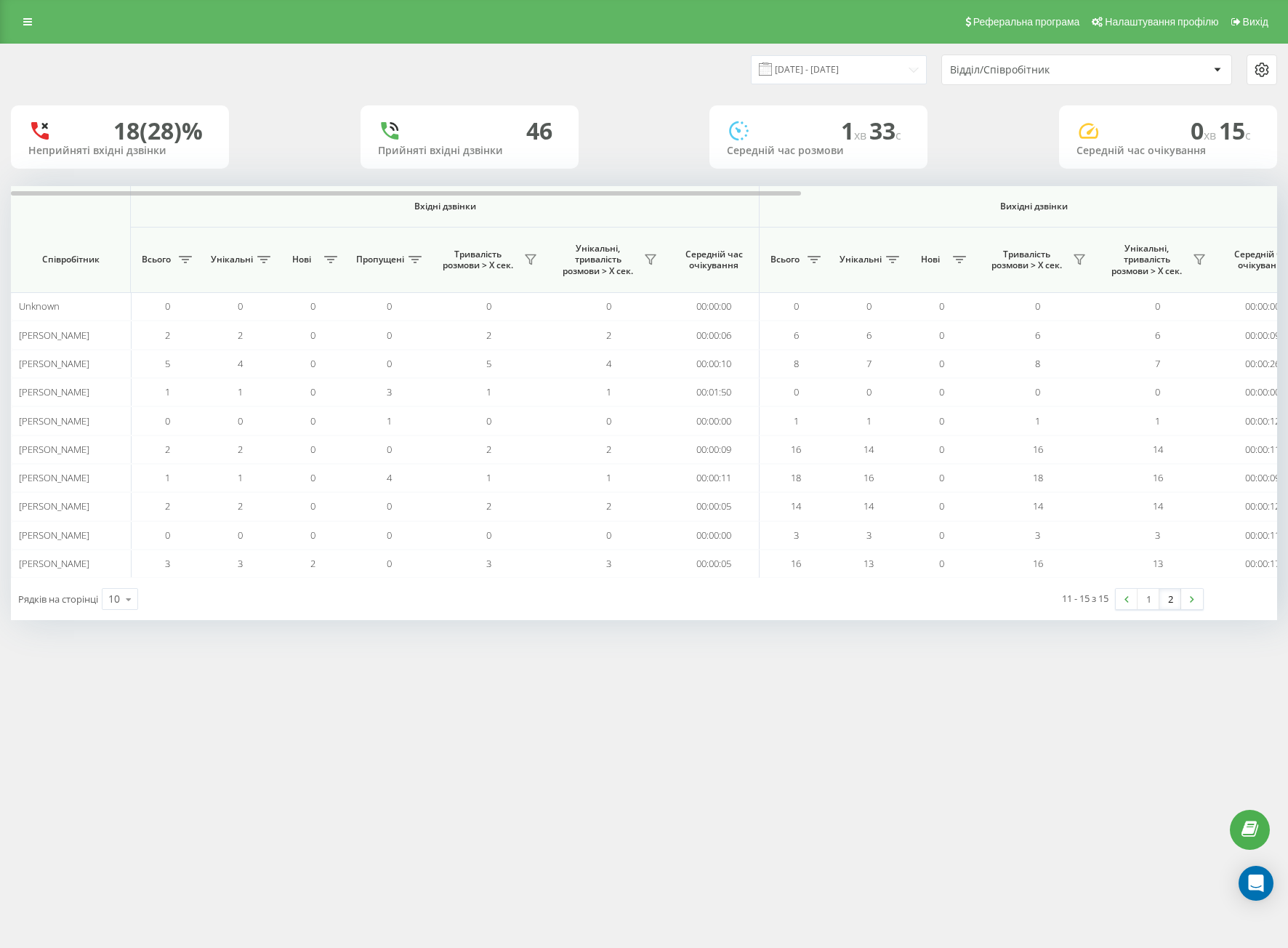
click at [1171, 597] on link "2" at bounding box center [1170, 599] width 22 height 21
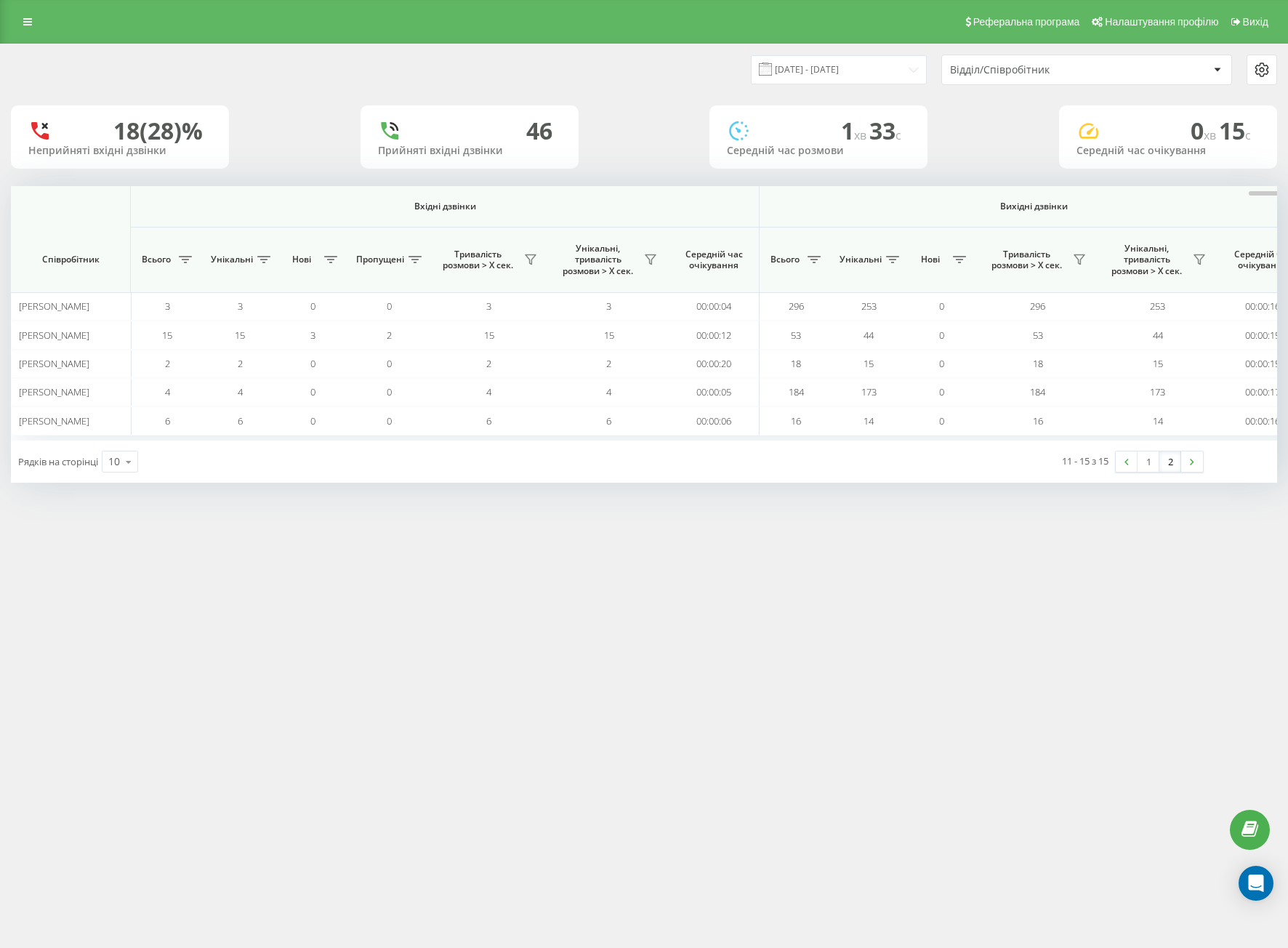
scroll to position [0, 762]
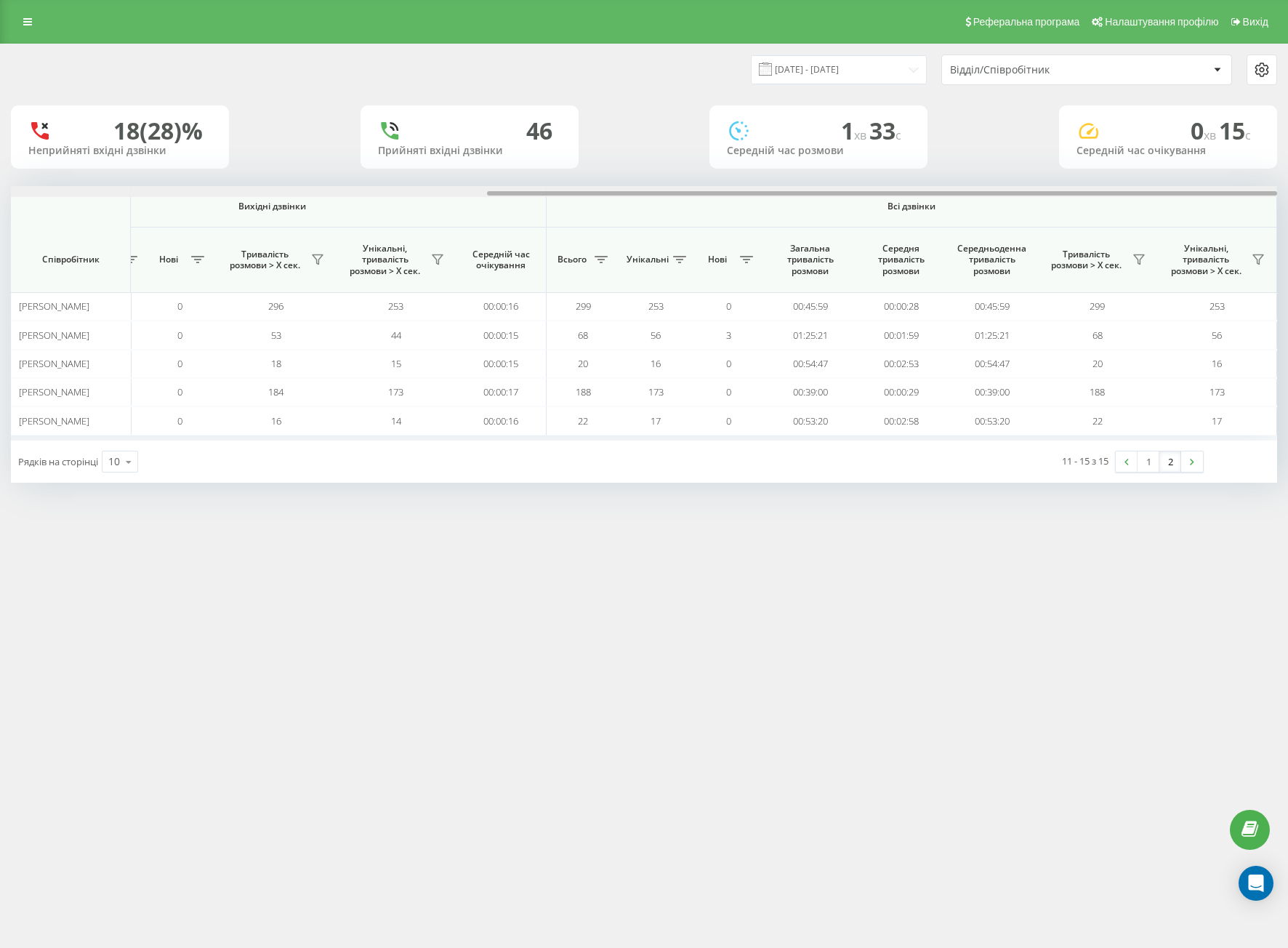
drag, startPoint x: 660, startPoint y: 210, endPoint x: 881, endPoint y: 191, distance: 221.8
click at [873, 191] on div at bounding box center [644, 191] width 1266 height 11
click at [817, 585] on div "Реферальна програма Налаштування профілю Вихід [DATE] - [DATE] Відділ/Співробіт…" at bounding box center [644, 474] width 1288 height 948
click at [809, 56] on input "[DATE] - [DATE]" at bounding box center [839, 69] width 176 height 29
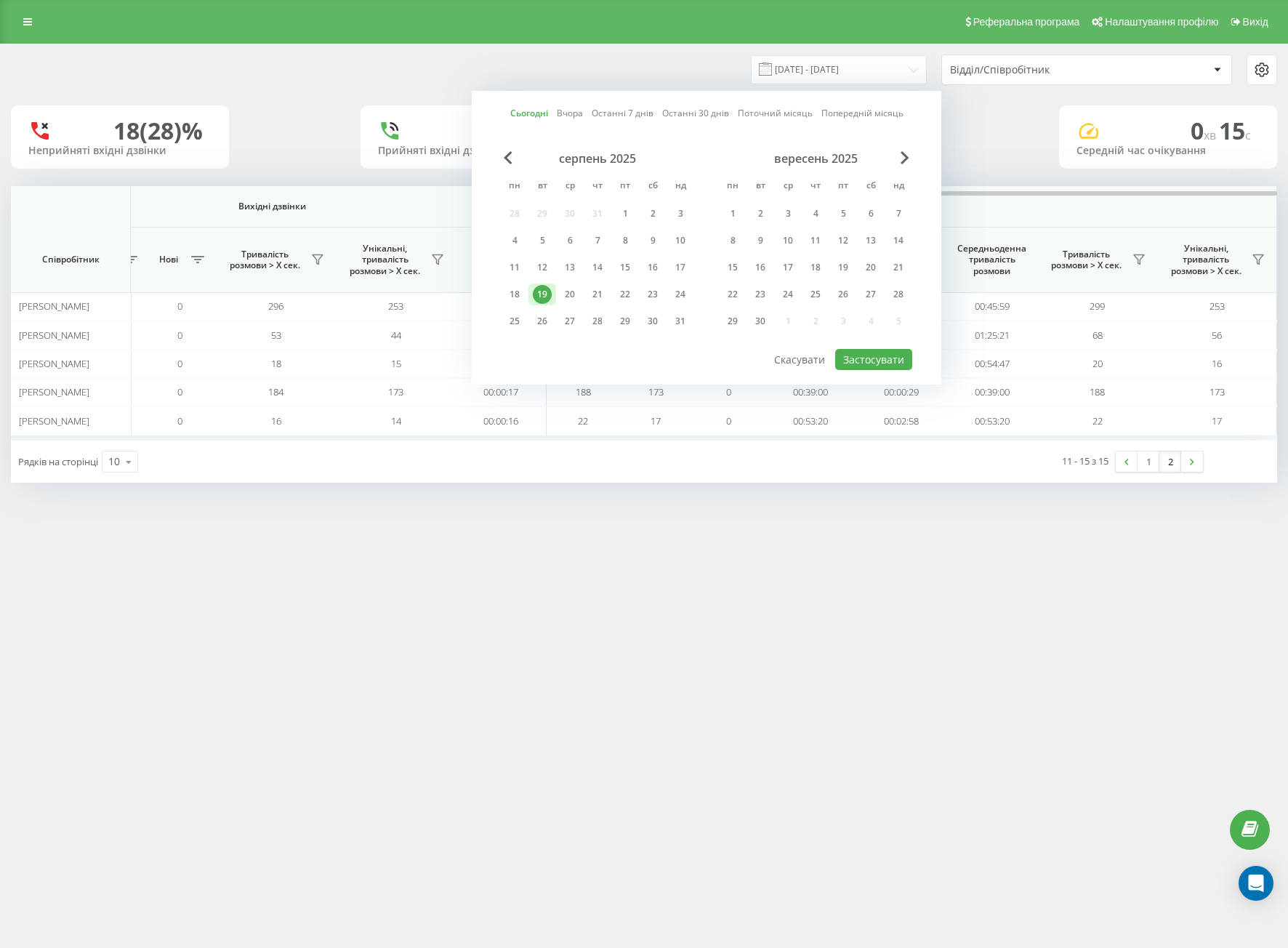
click at [574, 282] on div "серпень 2025 пн вт ср чт пт сб нд 28 29 30 31 1 2 3 4 5 6 7 8 9 10 11 12 13 14 …" at bounding box center [597, 244] width 194 height 186
click at [574, 287] on div "20" at bounding box center [570, 295] width 19 height 19
click at [535, 297] on div "19" at bounding box center [542, 295] width 19 height 19
drag, startPoint x: 828, startPoint y: 356, endPoint x: 850, endPoint y: 359, distance: 22.2
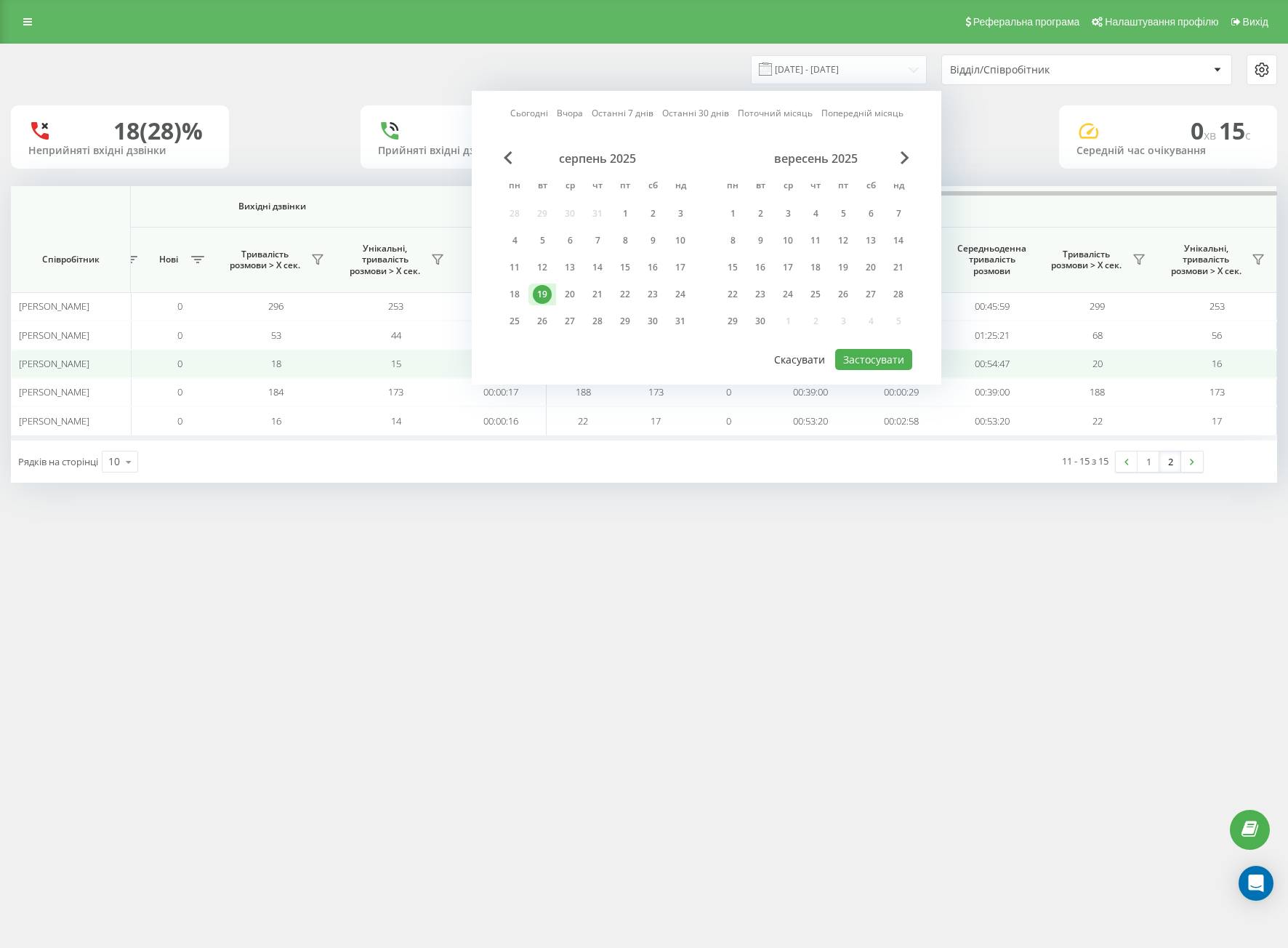
click at [829, 356] on button "Скасувати" at bounding box center [799, 359] width 67 height 21
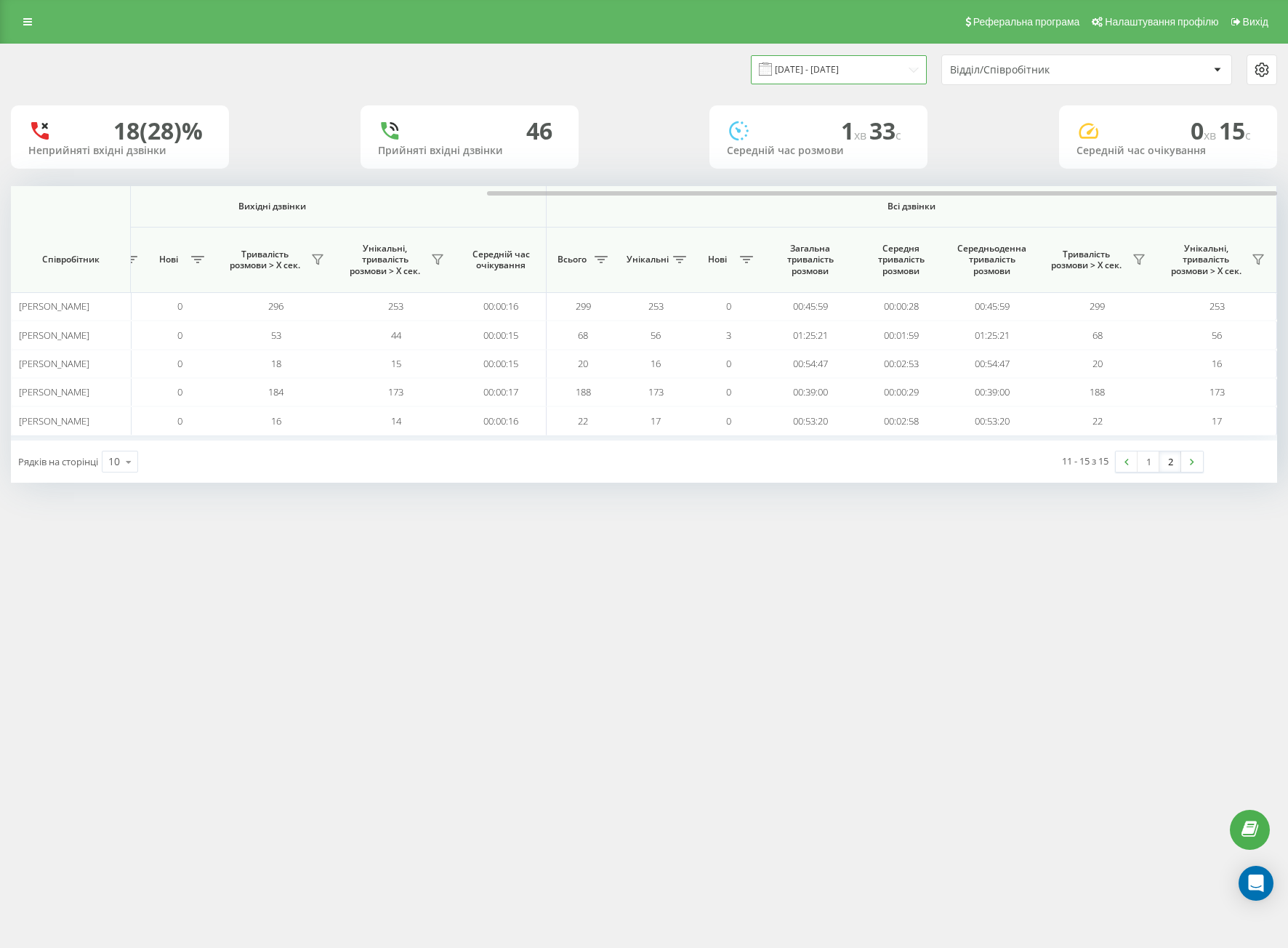
click at [813, 79] on input "[DATE] - [DATE]" at bounding box center [839, 69] width 176 height 29
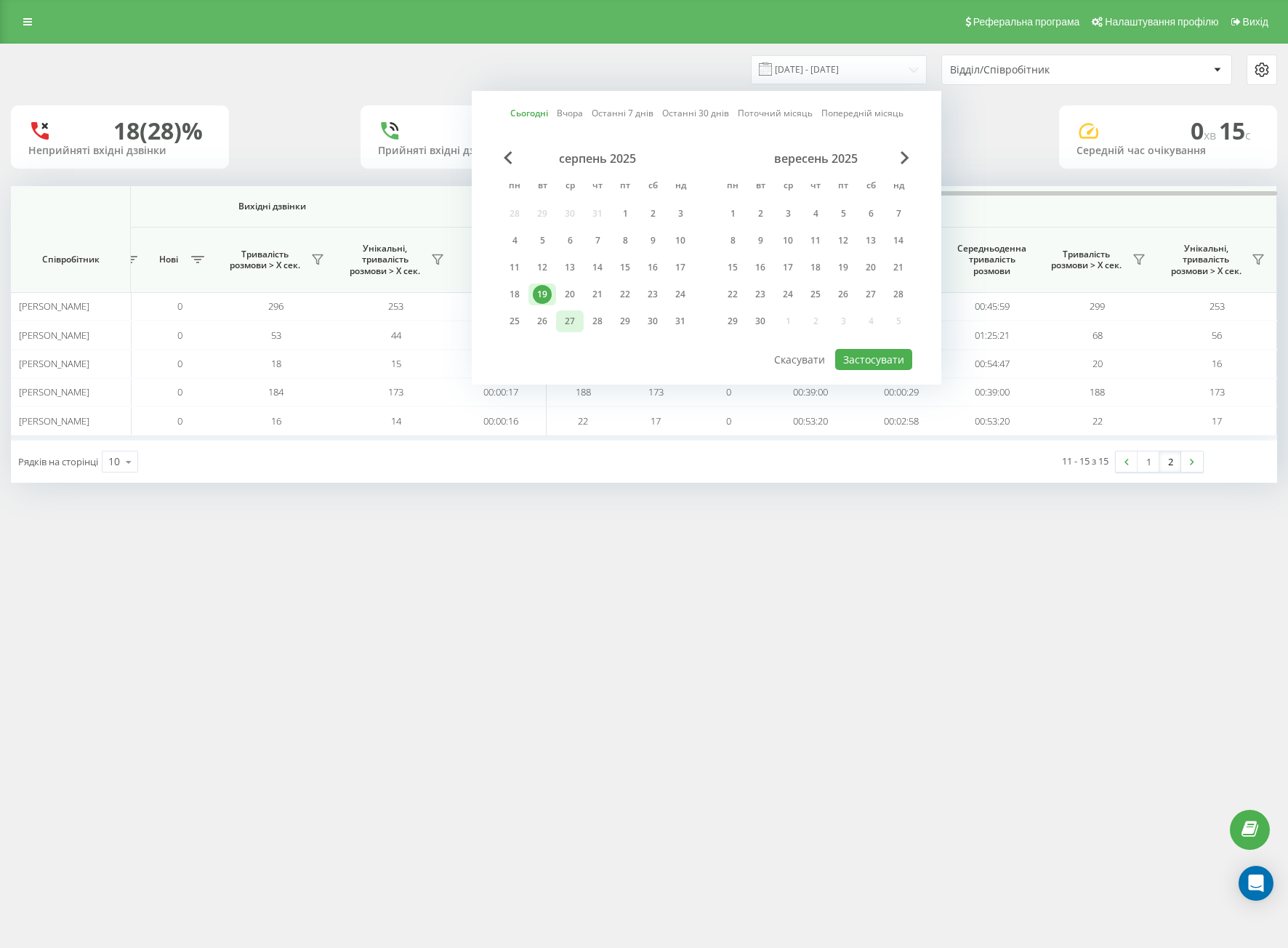
click at [570, 312] on div "27" at bounding box center [570, 321] width 19 height 19
click at [564, 298] on div "20" at bounding box center [570, 295] width 19 height 19
click at [554, 297] on div "19" at bounding box center [542, 295] width 28 height 22
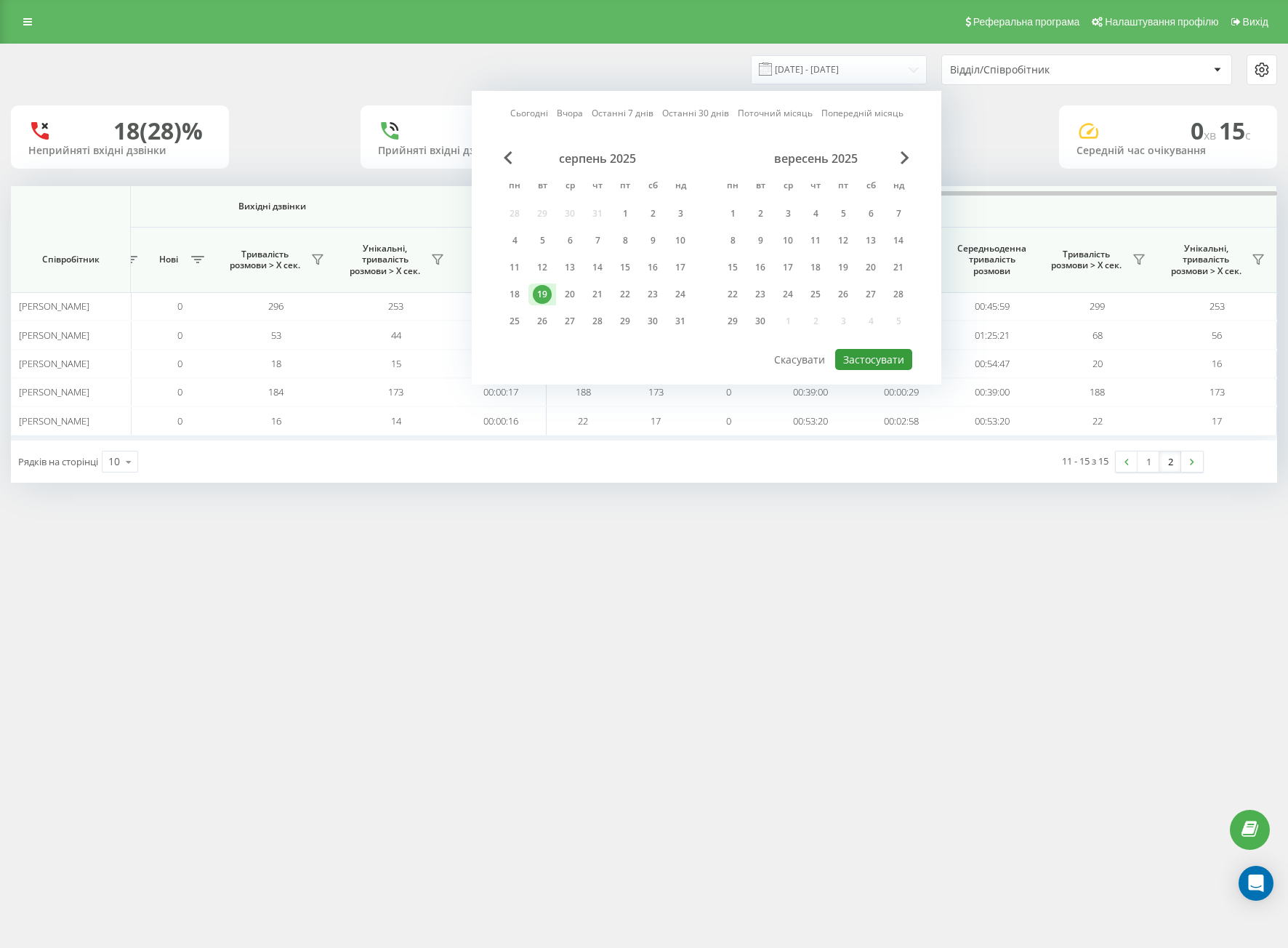
click at [847, 353] on button "Застосувати" at bounding box center [873, 359] width 77 height 21
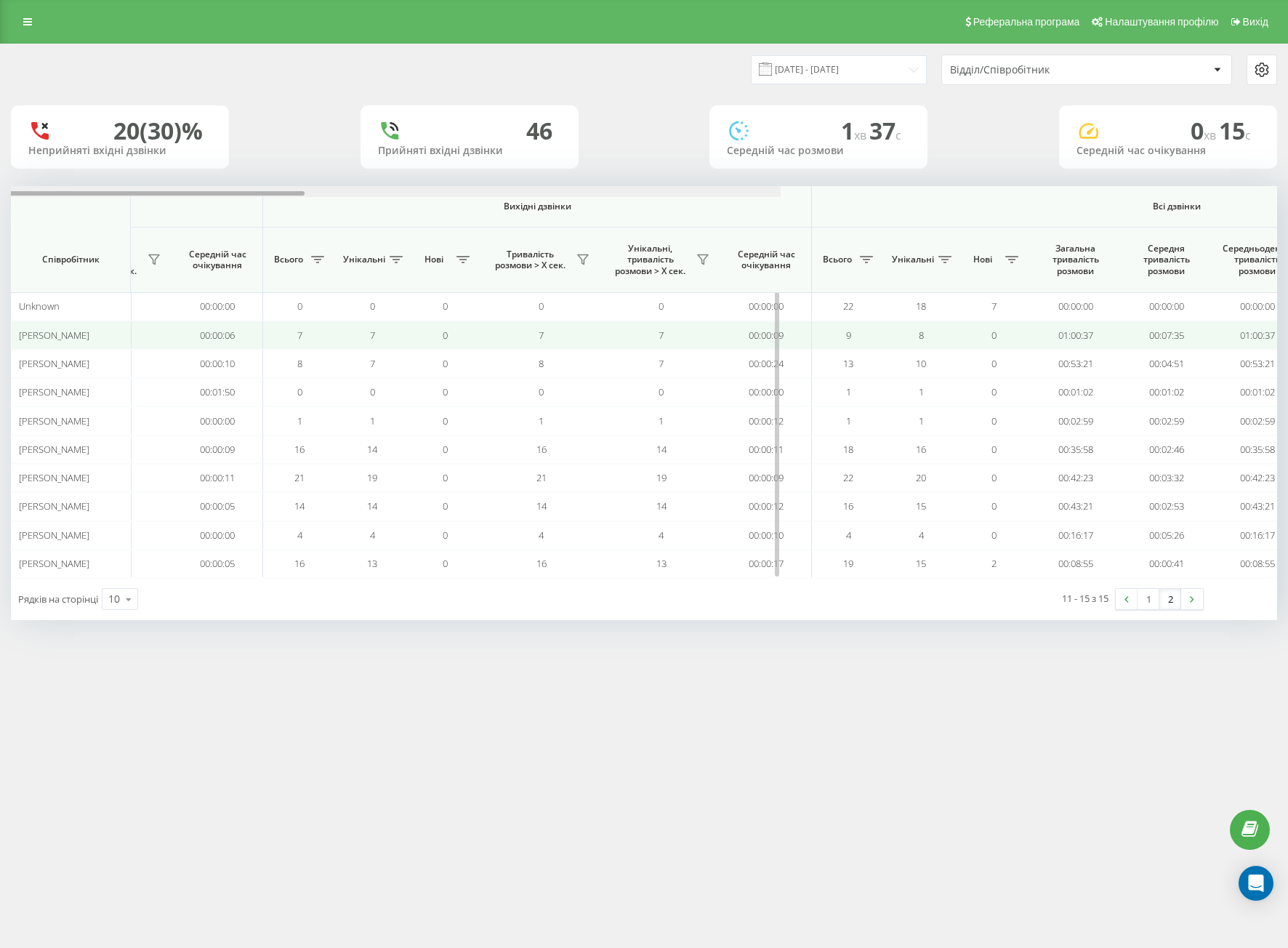
drag, startPoint x: 452, startPoint y: 194, endPoint x: 1156, endPoint y: 346, distance: 720.2
click at [1127, 273] on div "Вхідні дзвінки Вихідні дзвінки Всі дзвінки Співробітник Всього Унікальні Нові П…" at bounding box center [644, 382] width 1266 height 392
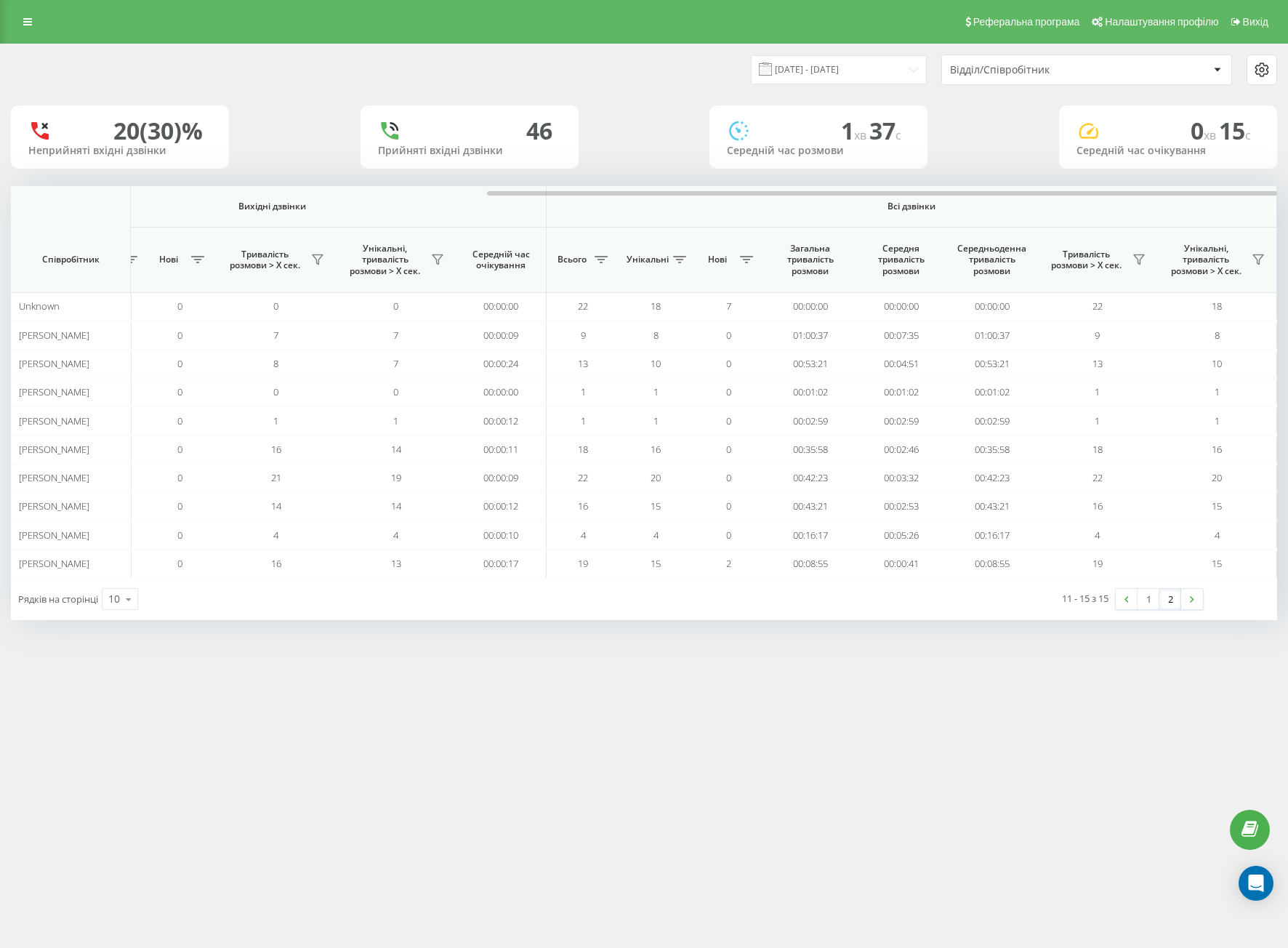
click at [1169, 600] on link "2" at bounding box center [1170, 599] width 22 height 21
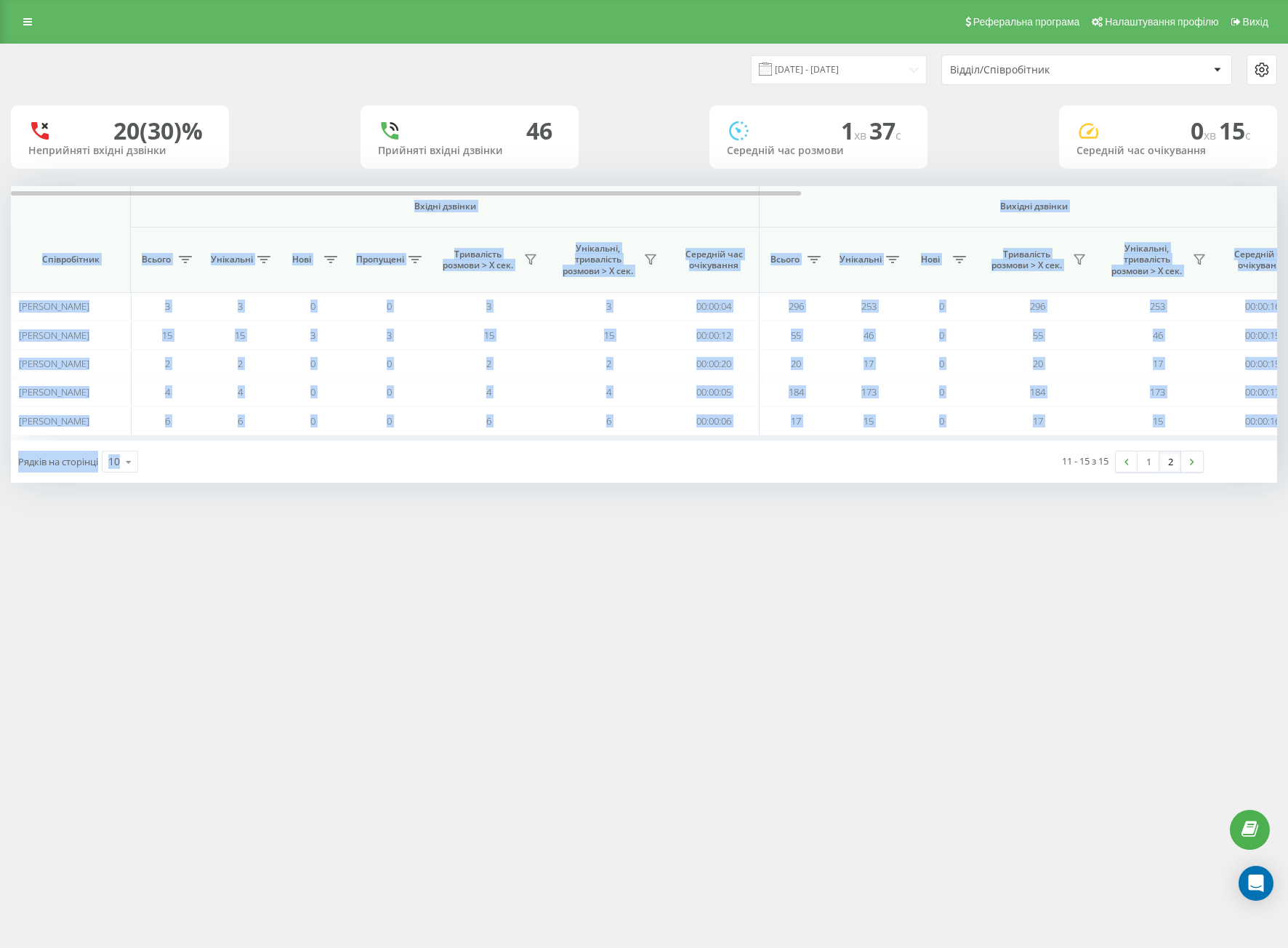
drag, startPoint x: 665, startPoint y: 437, endPoint x: 900, endPoint y: 500, distance: 243.3
click at [887, 451] on div "Вхідні дзвінки Вихідні дзвінки Всі дзвінки Співробітник Всього Унікальні Нові П…" at bounding box center [644, 334] width 1266 height 296
click at [907, 556] on div "Реферальна програма Налаштування профілю Вихід [DATE] - [DATE] Відділ/Співробіт…" at bounding box center [644, 474] width 1288 height 948
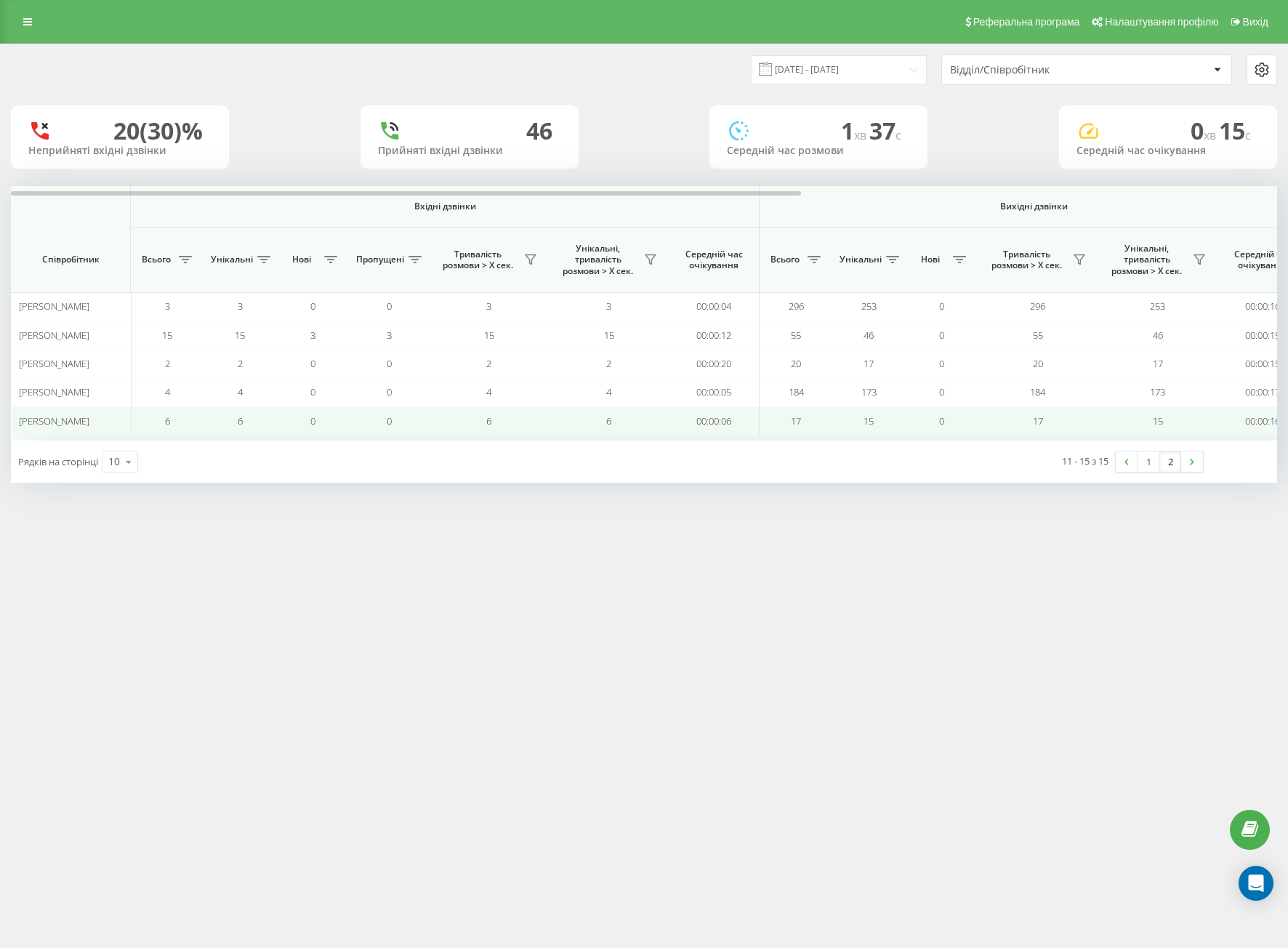
click at [777, 434] on td "17" at bounding box center [795, 420] width 73 height 29
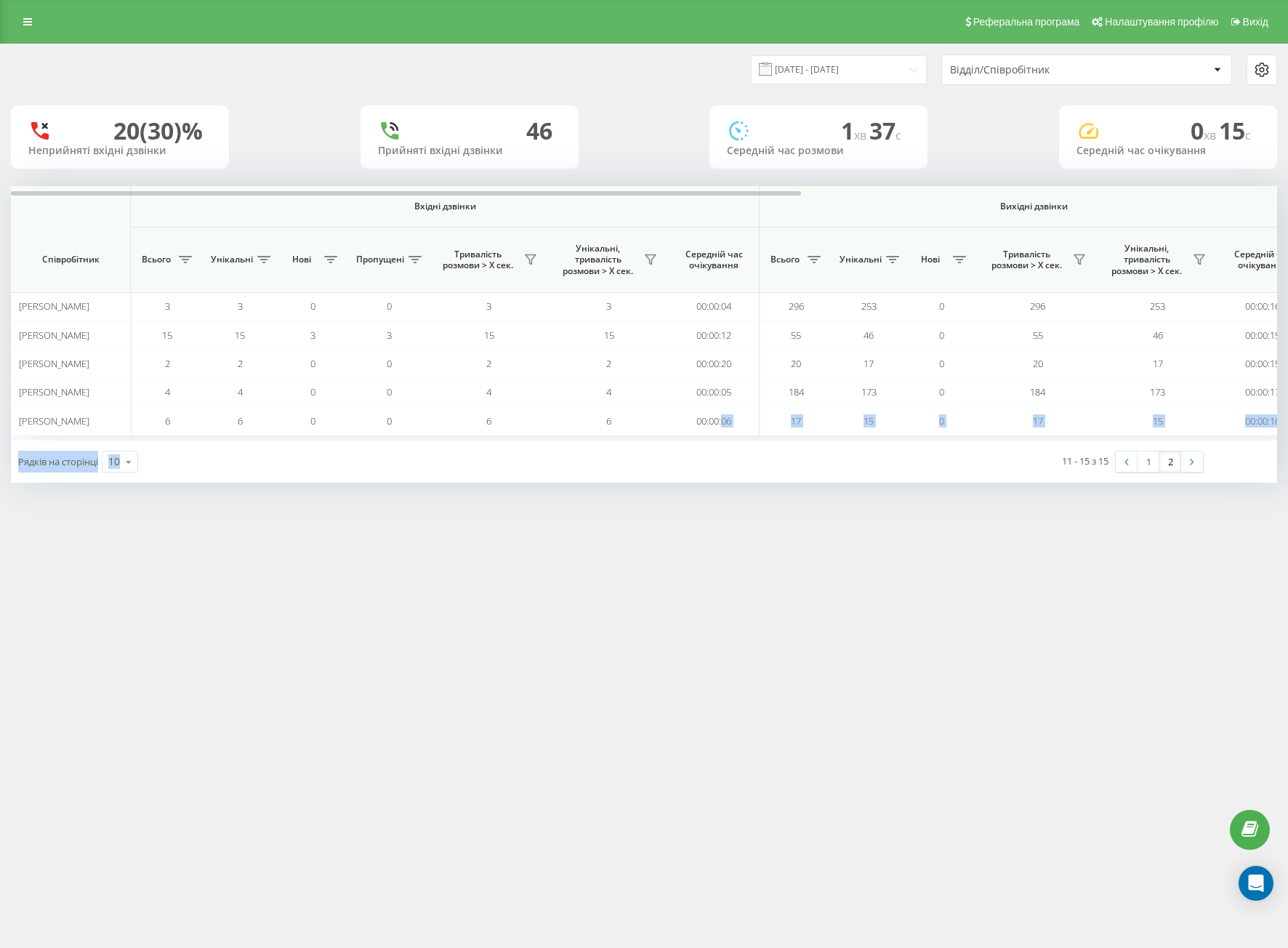
drag, startPoint x: 723, startPoint y: 435, endPoint x: 771, endPoint y: 614, distance: 185.3
click at [781, 645] on div "Реферальна програма Налаштування профілю Вихід [DATE] - [DATE] Відділ/Співробіт…" at bounding box center [644, 474] width 1288 height 948
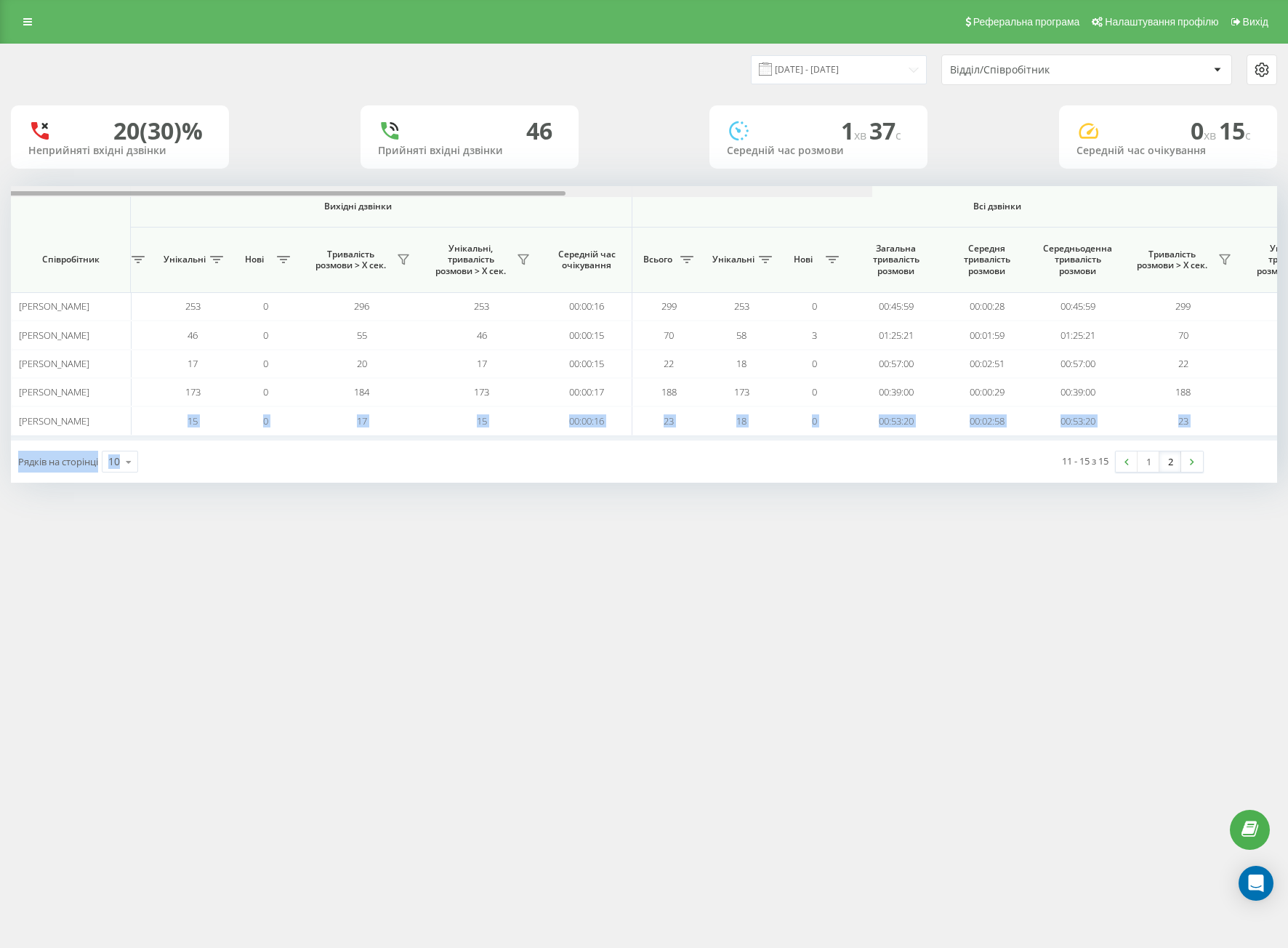
drag, startPoint x: 594, startPoint y: 192, endPoint x: 1101, endPoint y: 194, distance: 507.0
click at [872, 189] on div at bounding box center [239, 191] width 1266 height 11
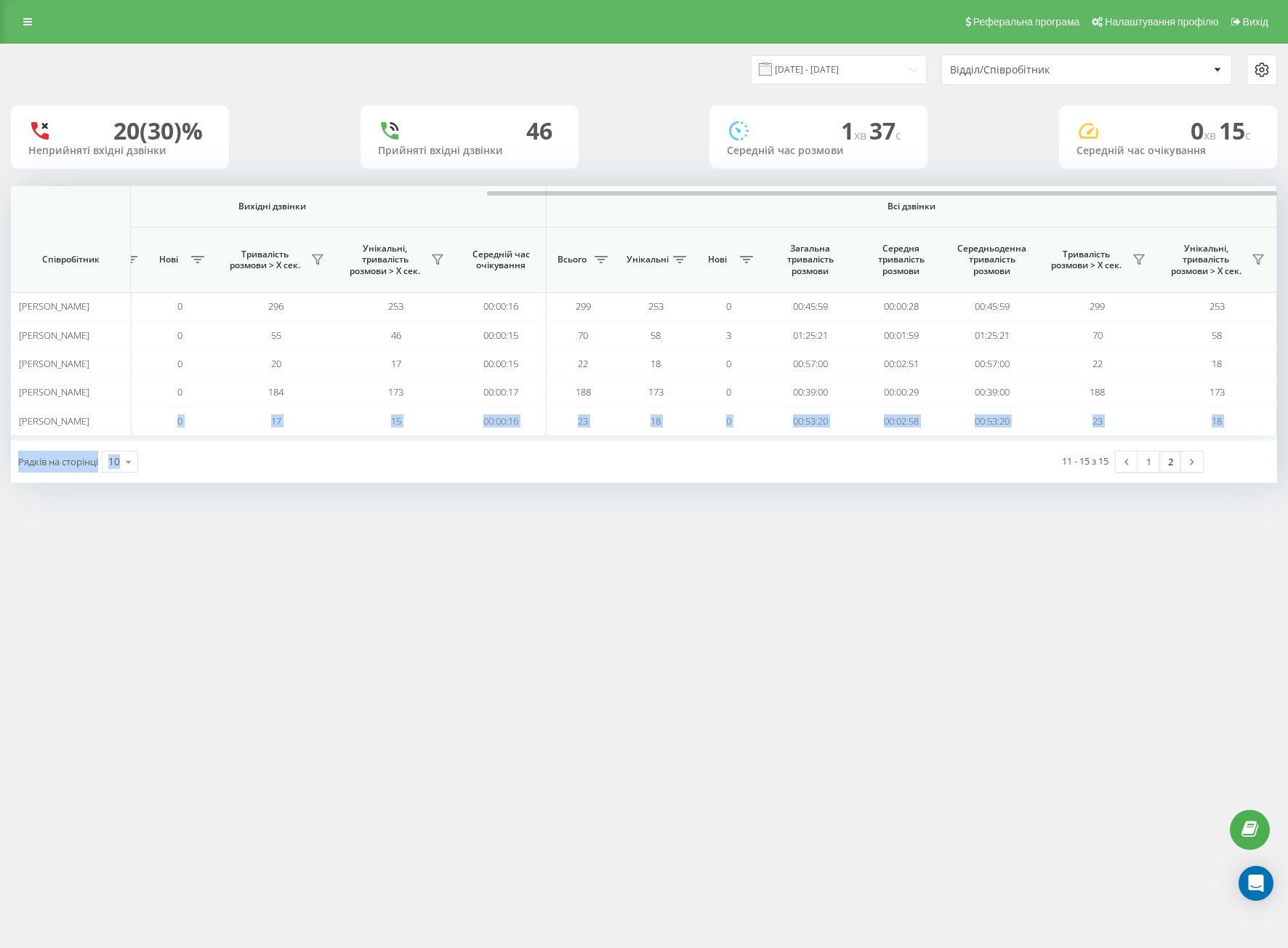
click at [540, 767] on div "Реферальна програма Налаштування профілю Вихід [DATE] - [DATE] Відділ/Співробіт…" at bounding box center [644, 474] width 1288 height 948
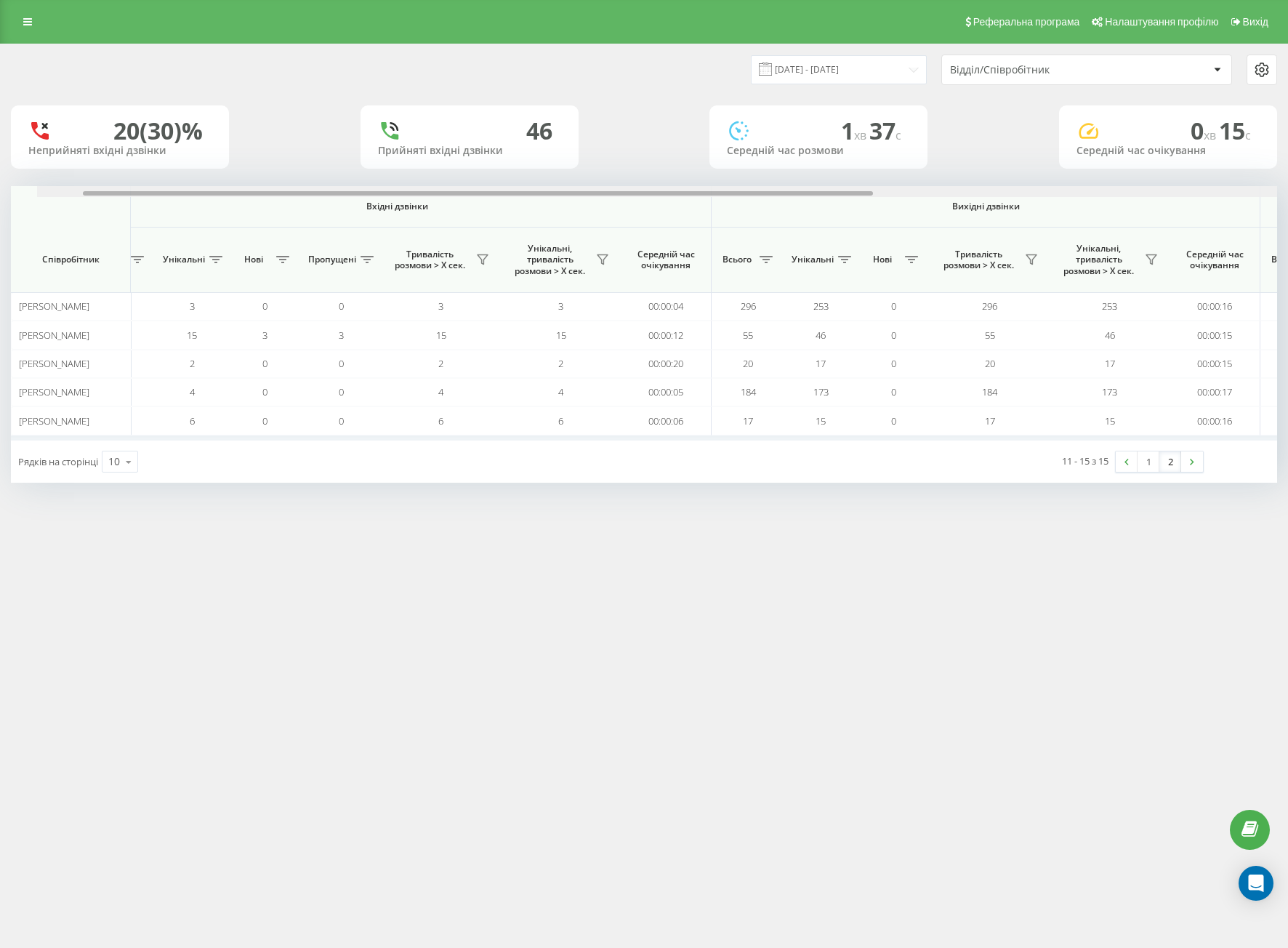
scroll to position [0, 0]
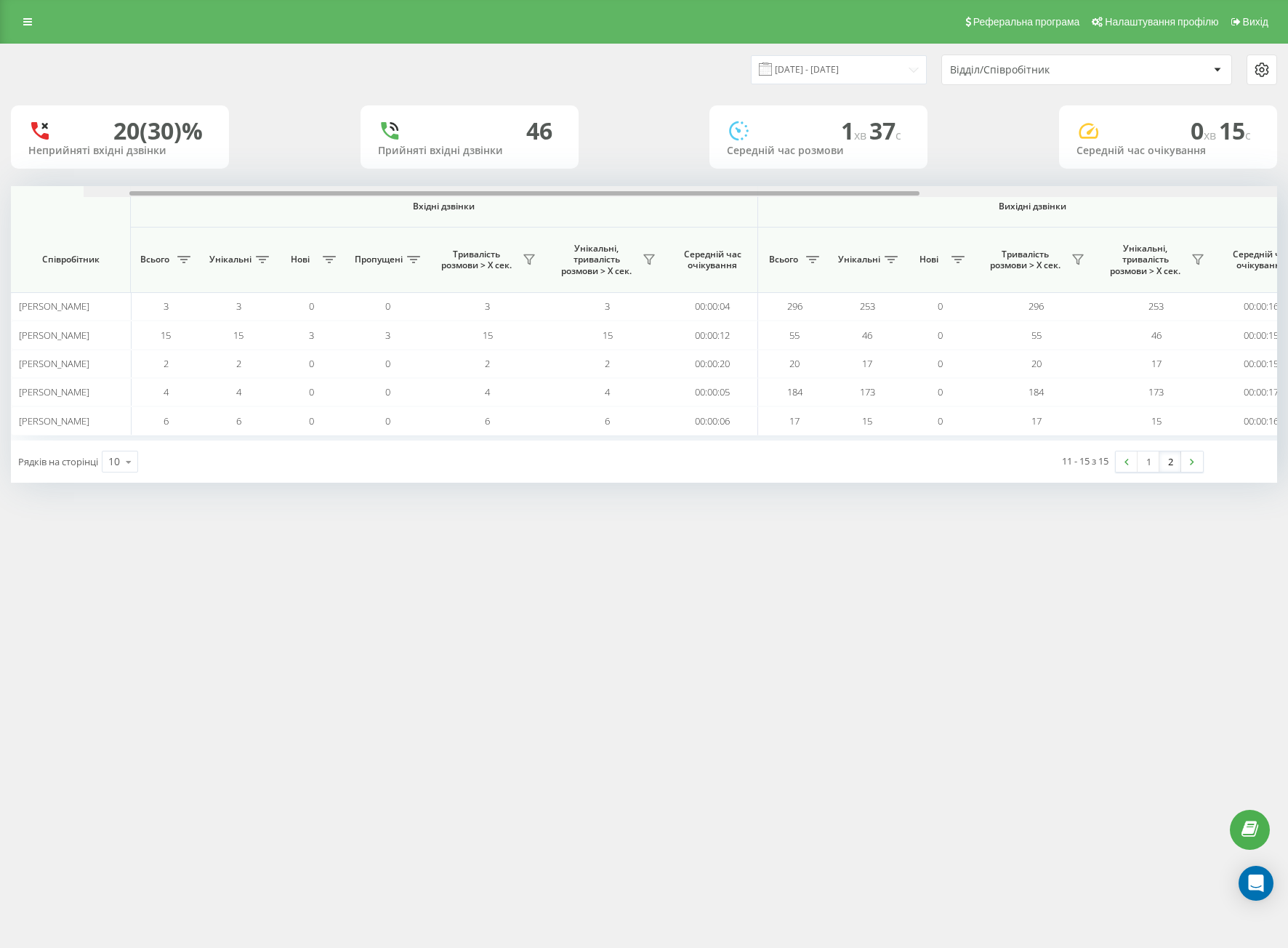
drag, startPoint x: 507, startPoint y: 193, endPoint x: 23, endPoint y: 158, distance: 485.3
click at [23, 157] on div "[DATE] - [DATE] Відділ/Співробітник 20 (30)% Неприйняті вхідні дзвінки 46 Прийн…" at bounding box center [644, 263] width 1266 height 438
click at [416, 738] on div "Реферальна програма Налаштування профілю Вихід [DATE] - [DATE] Відділ/Співробіт…" at bounding box center [644, 474] width 1288 height 948
click at [614, 662] on div "Реферальна програма Налаштування профілю Вихід [DATE] - [DATE] Відділ/Співробіт…" at bounding box center [644, 474] width 1288 height 948
click at [444, 766] on div "Реферальна програма Налаштування профілю Вихід [DATE] - [DATE] Відділ/Співробіт…" at bounding box center [644, 474] width 1288 height 948
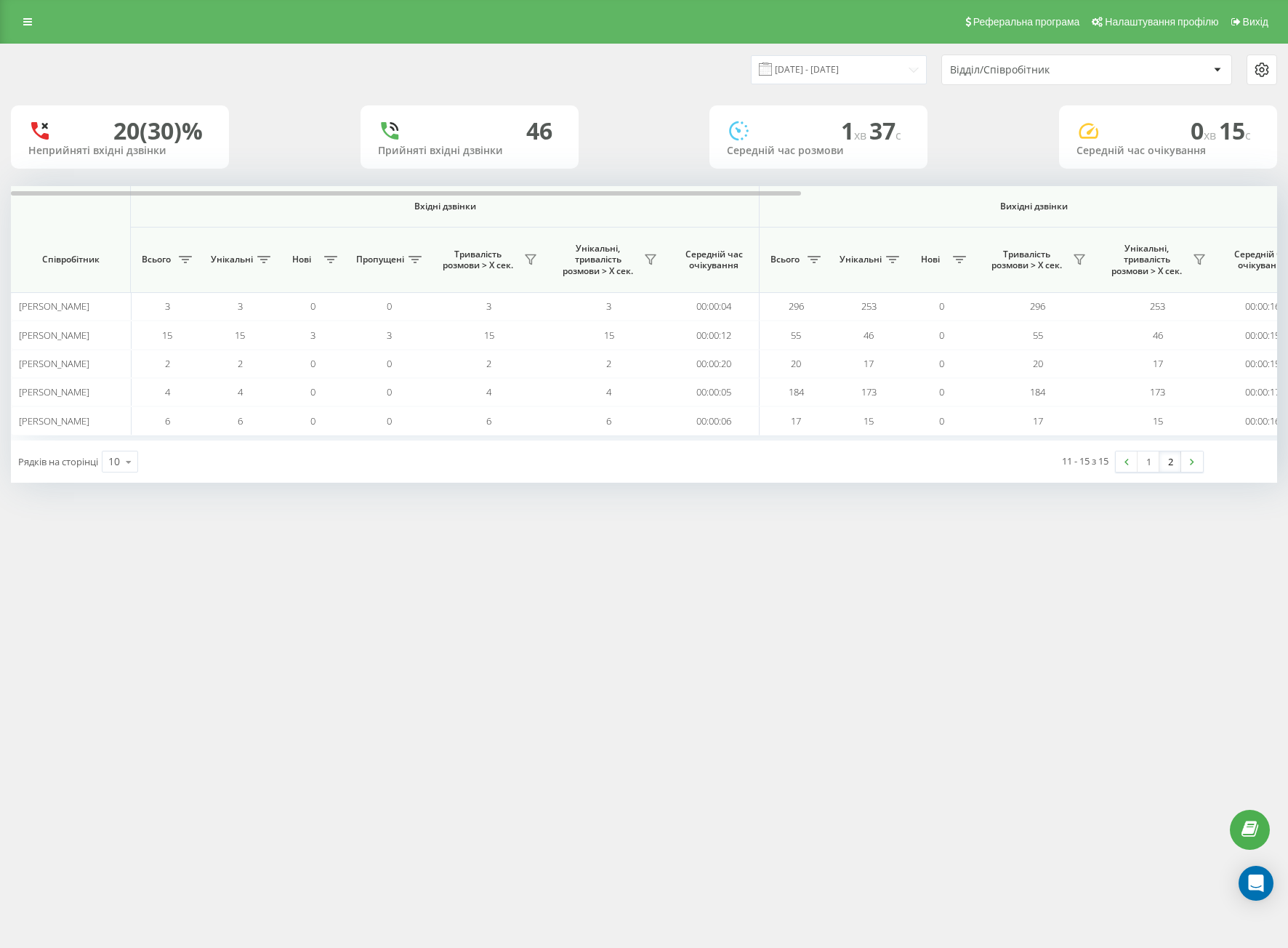
click at [370, 795] on div "Реферальна програма Налаштування профілю Вихід [DATE] - [DATE] Відділ/Співробіт…" at bounding box center [644, 474] width 1288 height 948
click at [402, 625] on div "Реферальна програма Налаштування профілю Вихід [DATE] - [DATE] Відділ/Співробіт…" at bounding box center [644, 474] width 1288 height 948
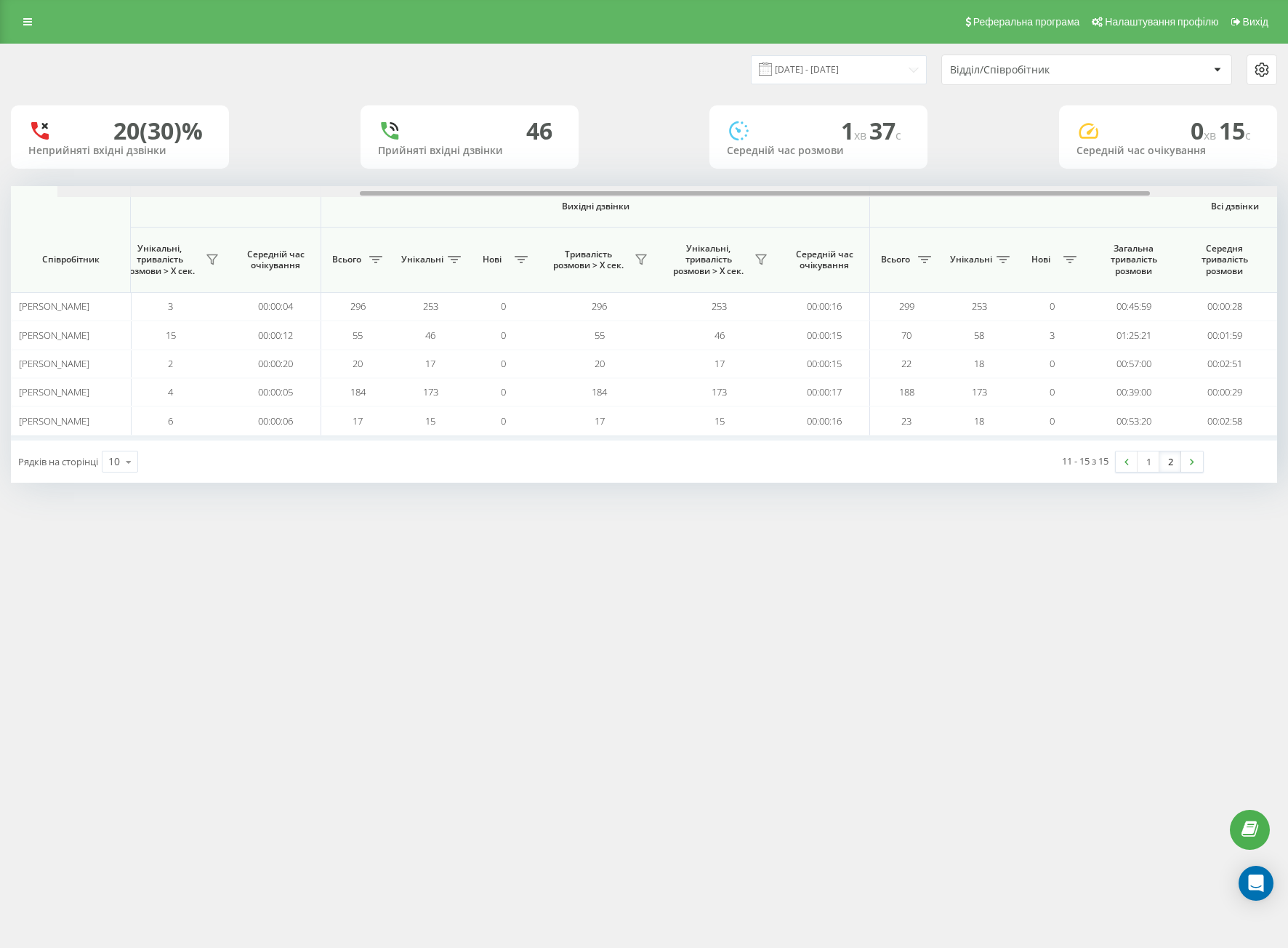
scroll to position [0, 51]
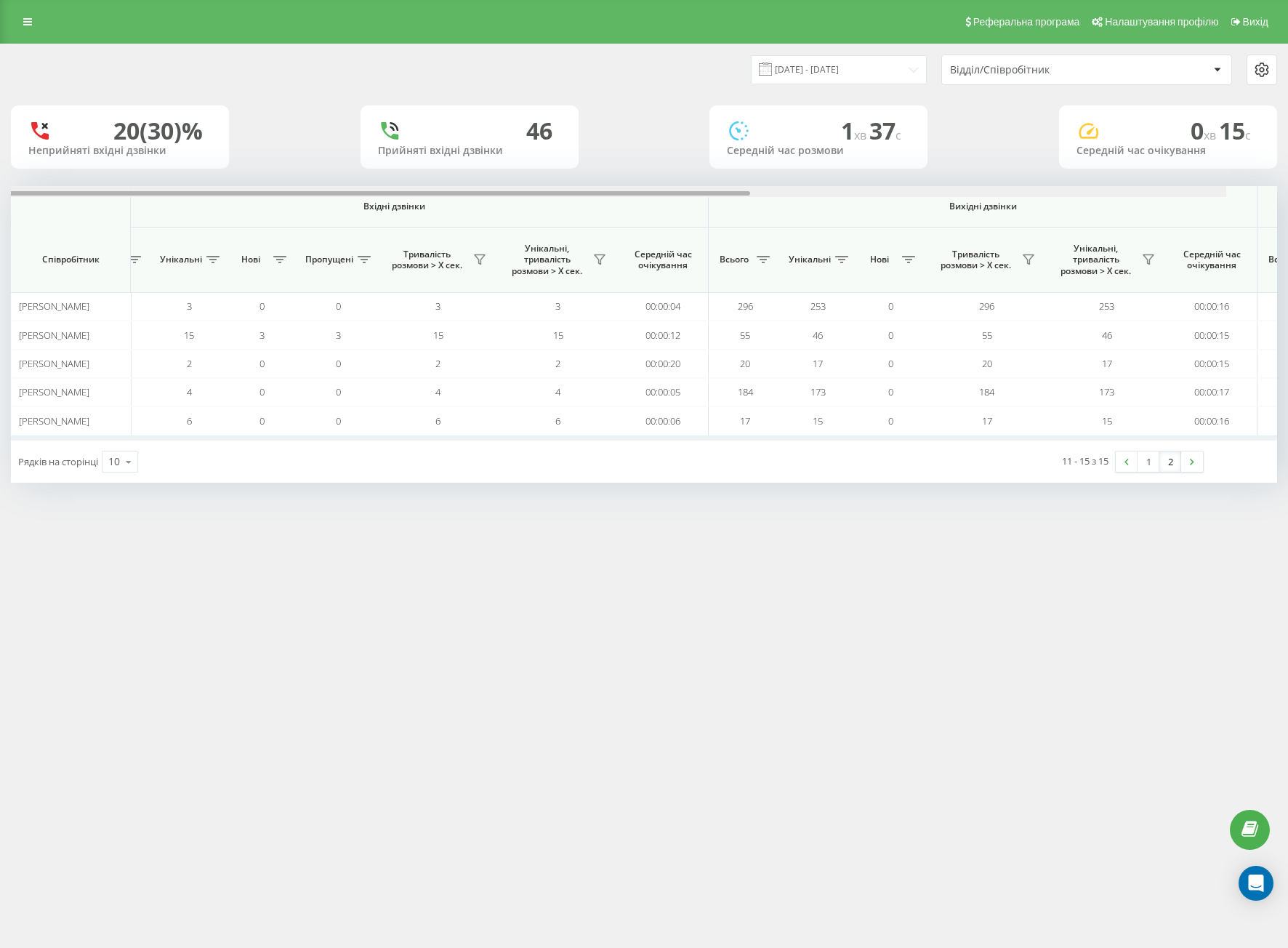
drag, startPoint x: 112, startPoint y: 194, endPoint x: 62, endPoint y: 235, distance: 64.7
click at [76, 227] on div "Вхідні дзвінки Вихідні дзвінки Всі дзвінки Співробітник Всього Унікальні Нові П…" at bounding box center [644, 313] width 1266 height 254
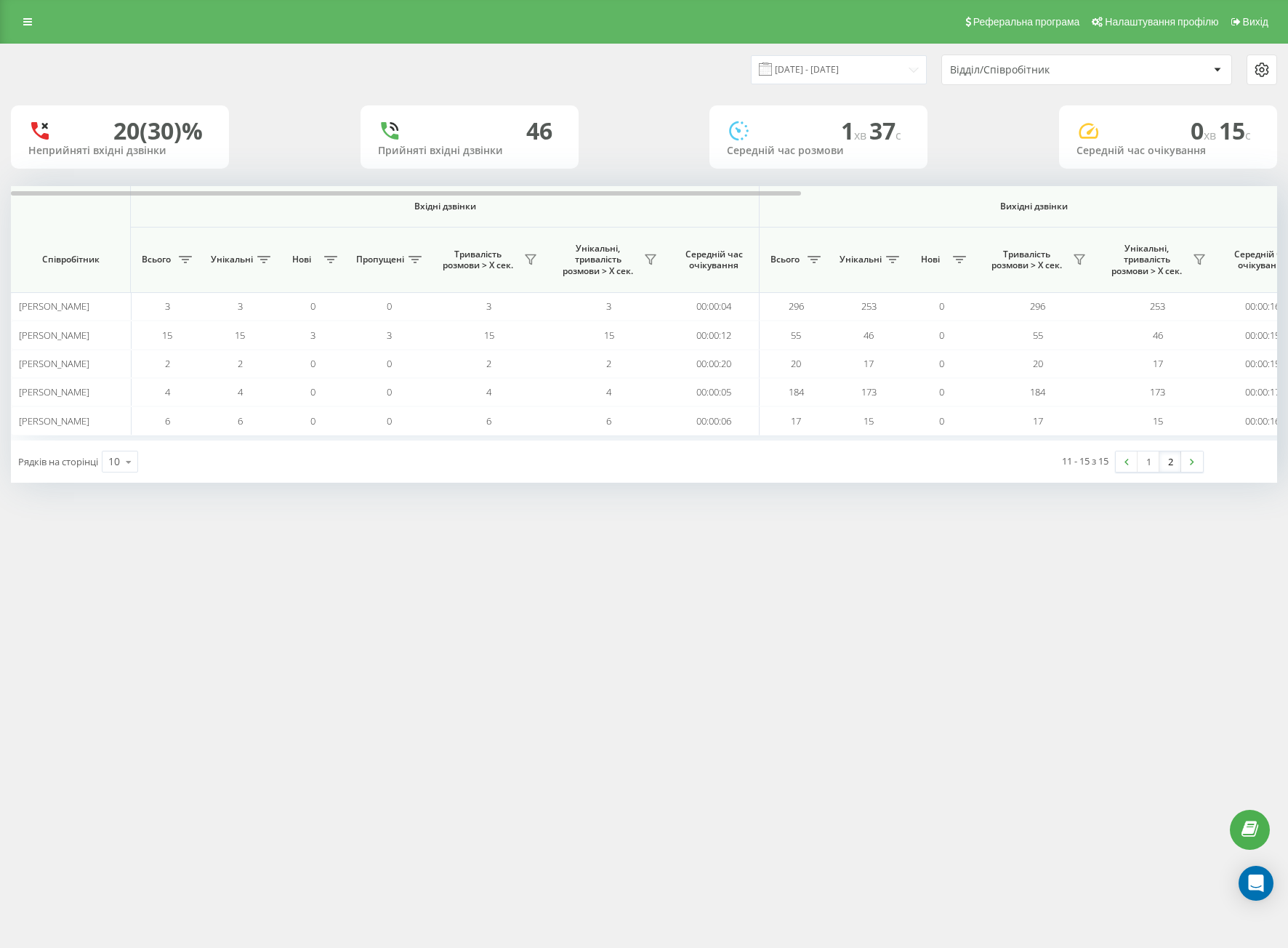
click at [375, 647] on div "Реферальна програма Налаштування профілю Вихід [DATE] - [DATE] Відділ/Співробіт…" at bounding box center [644, 474] width 1288 height 948
click at [311, 636] on div "Реферальна програма Налаштування профілю Вихід [DATE] - [DATE] Відділ/Співробіт…" at bounding box center [644, 474] width 1288 height 948
click at [809, 75] on input "[DATE] - [DATE]" at bounding box center [839, 69] width 176 height 29
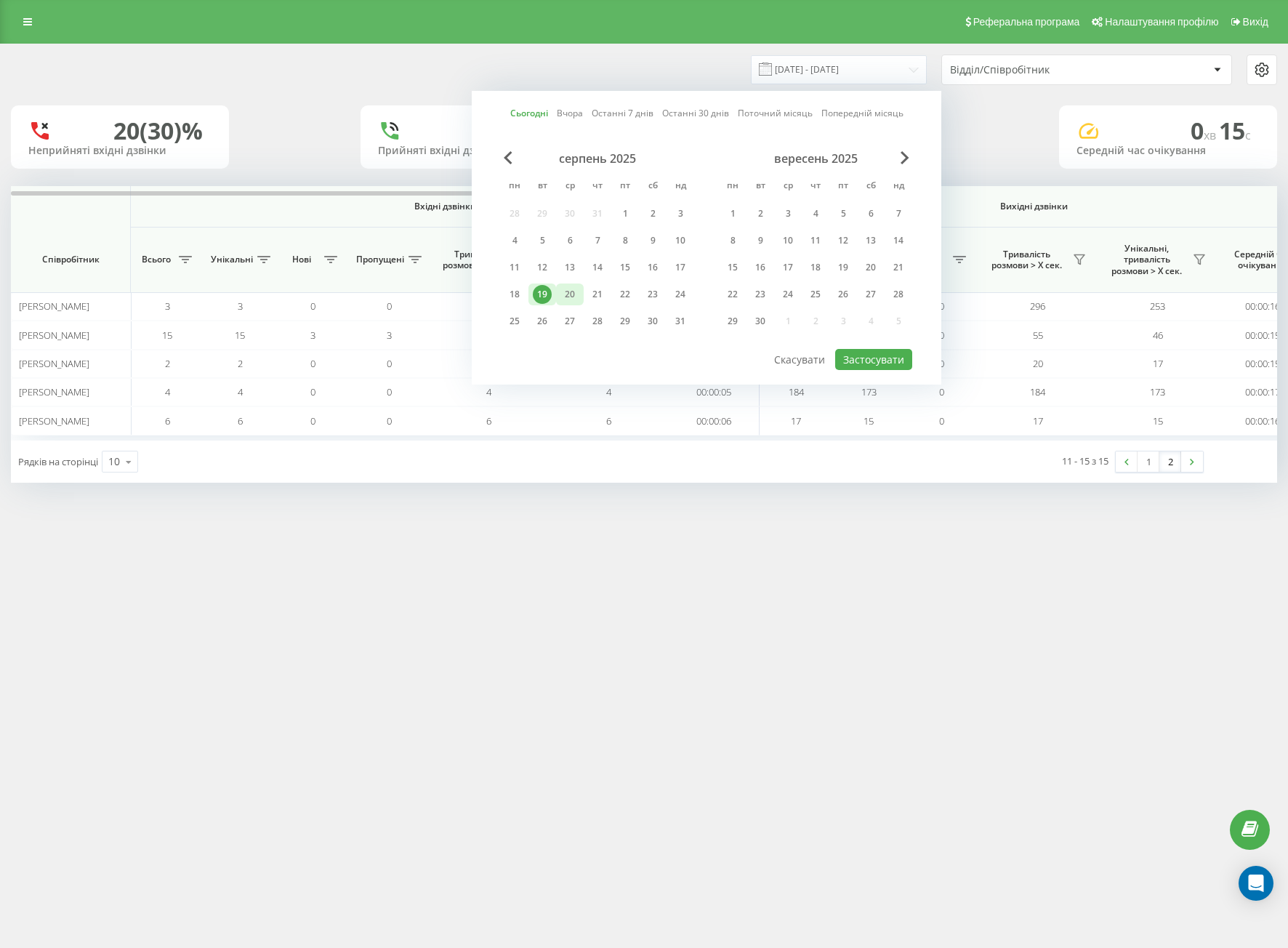
click at [568, 295] on div "20" at bounding box center [570, 295] width 19 height 19
click at [551, 292] on div "19" at bounding box center [542, 295] width 28 height 22
click at [873, 370] on button "Застосувати" at bounding box center [873, 359] width 77 height 21
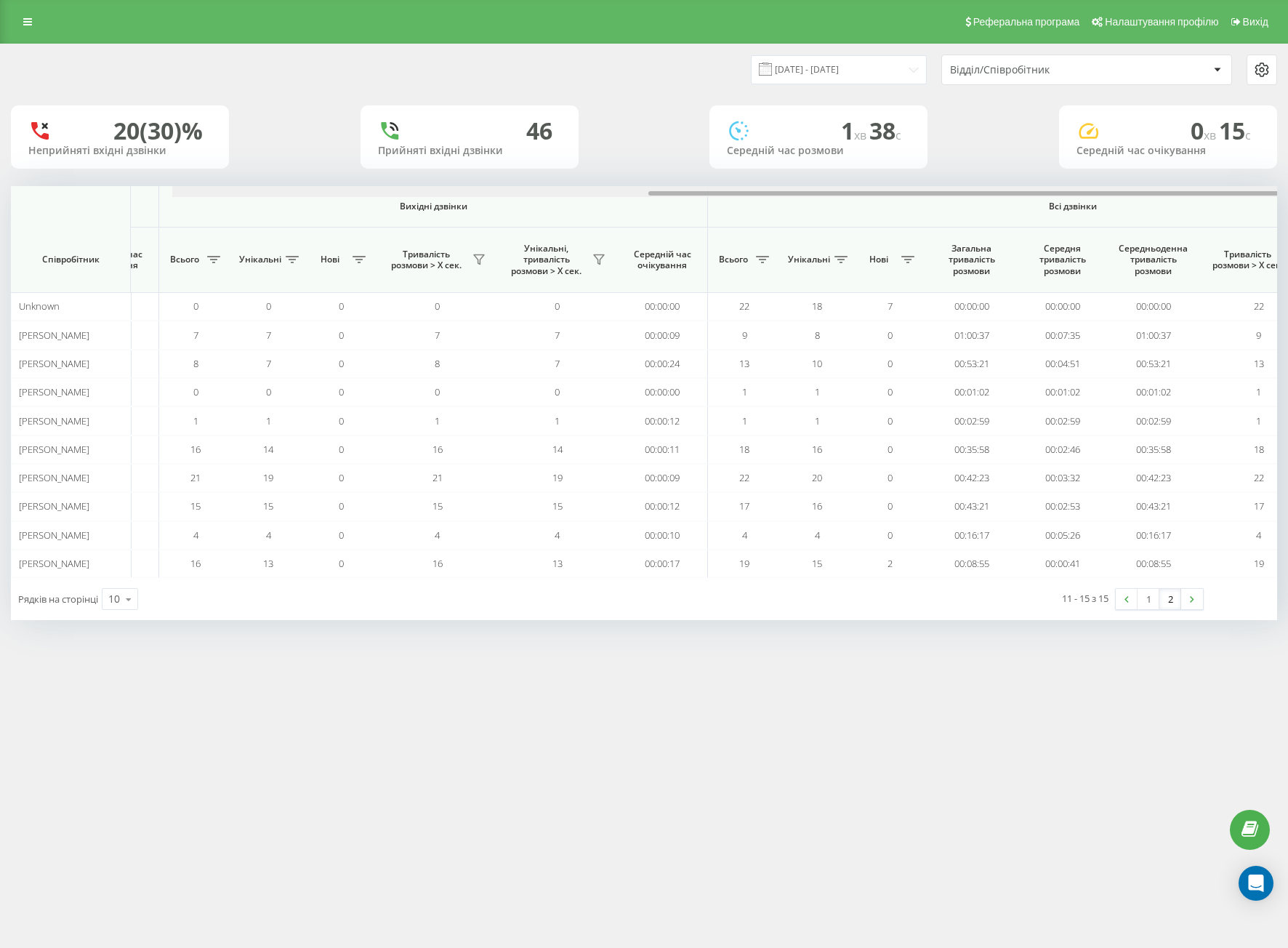
drag, startPoint x: 636, startPoint y: 191, endPoint x: 1280, endPoint y: 501, distance: 714.7
click at [1285, 301] on div "[DATE] - [DATE] Відділ/Співробітник 20 (30)% Неприйняті вхідні дзвінки 46 Прийн…" at bounding box center [644, 346] width 1288 height 606
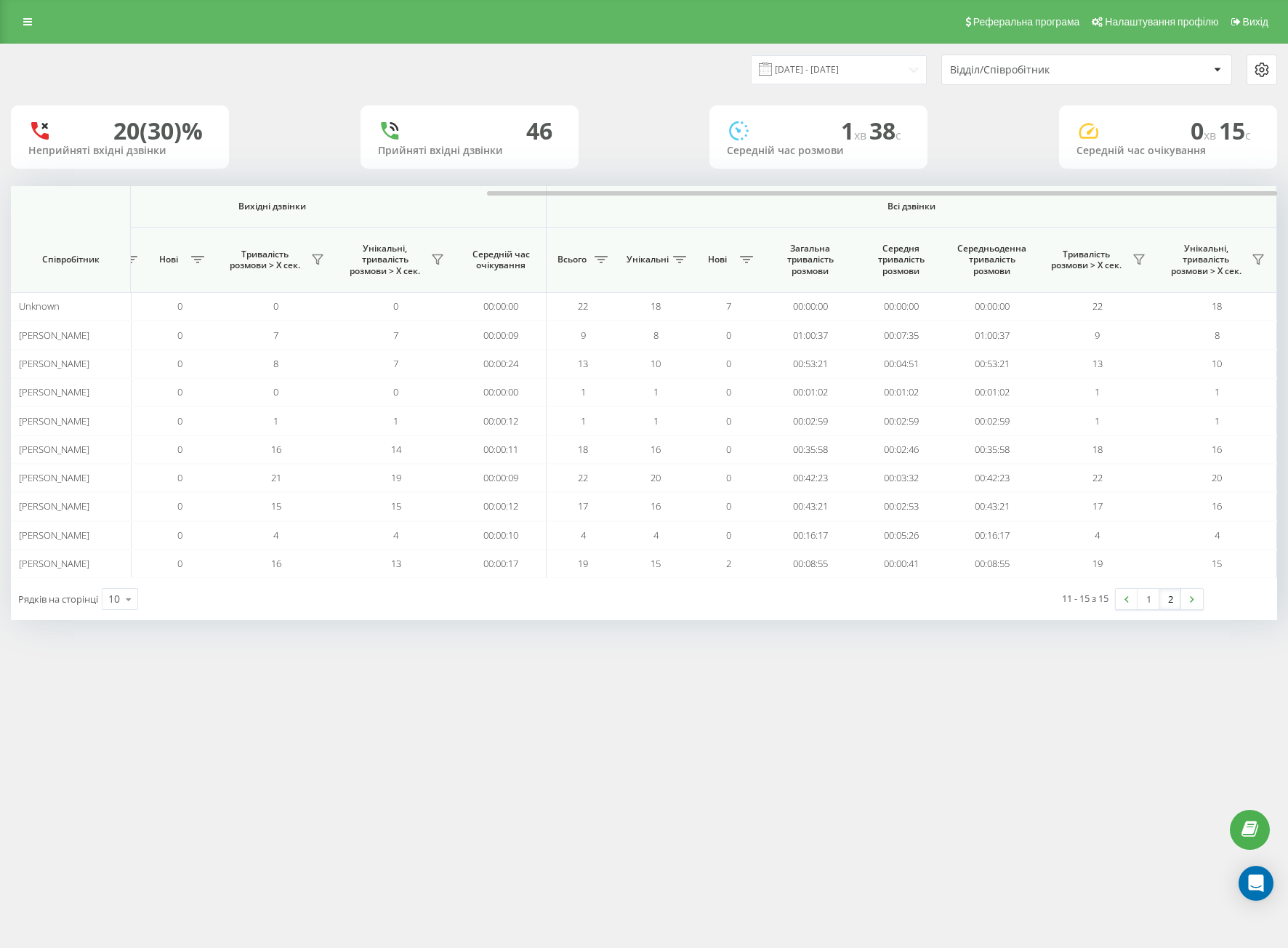
click at [1174, 601] on link "2" at bounding box center [1170, 599] width 22 height 21
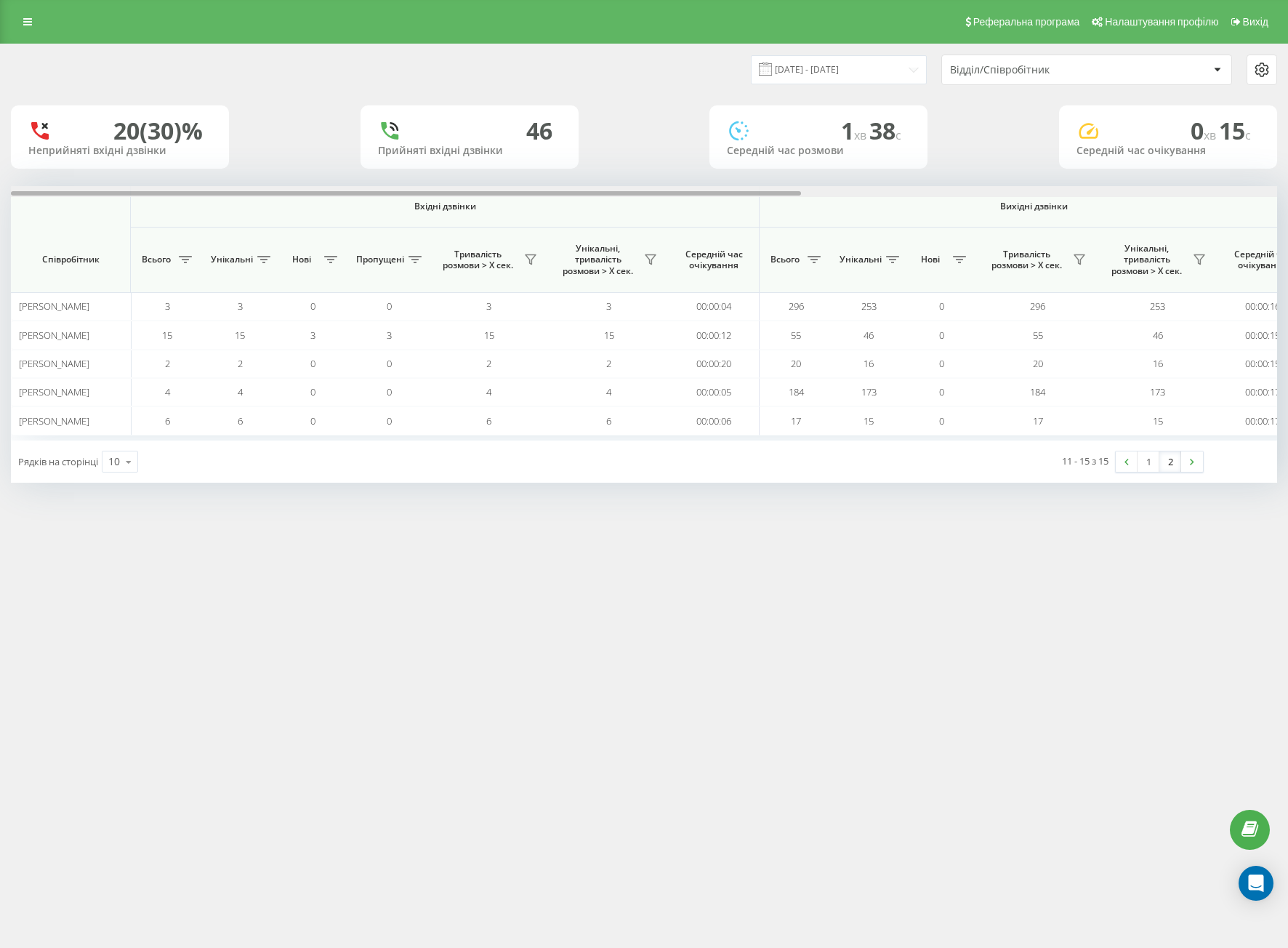
scroll to position [0, 762]
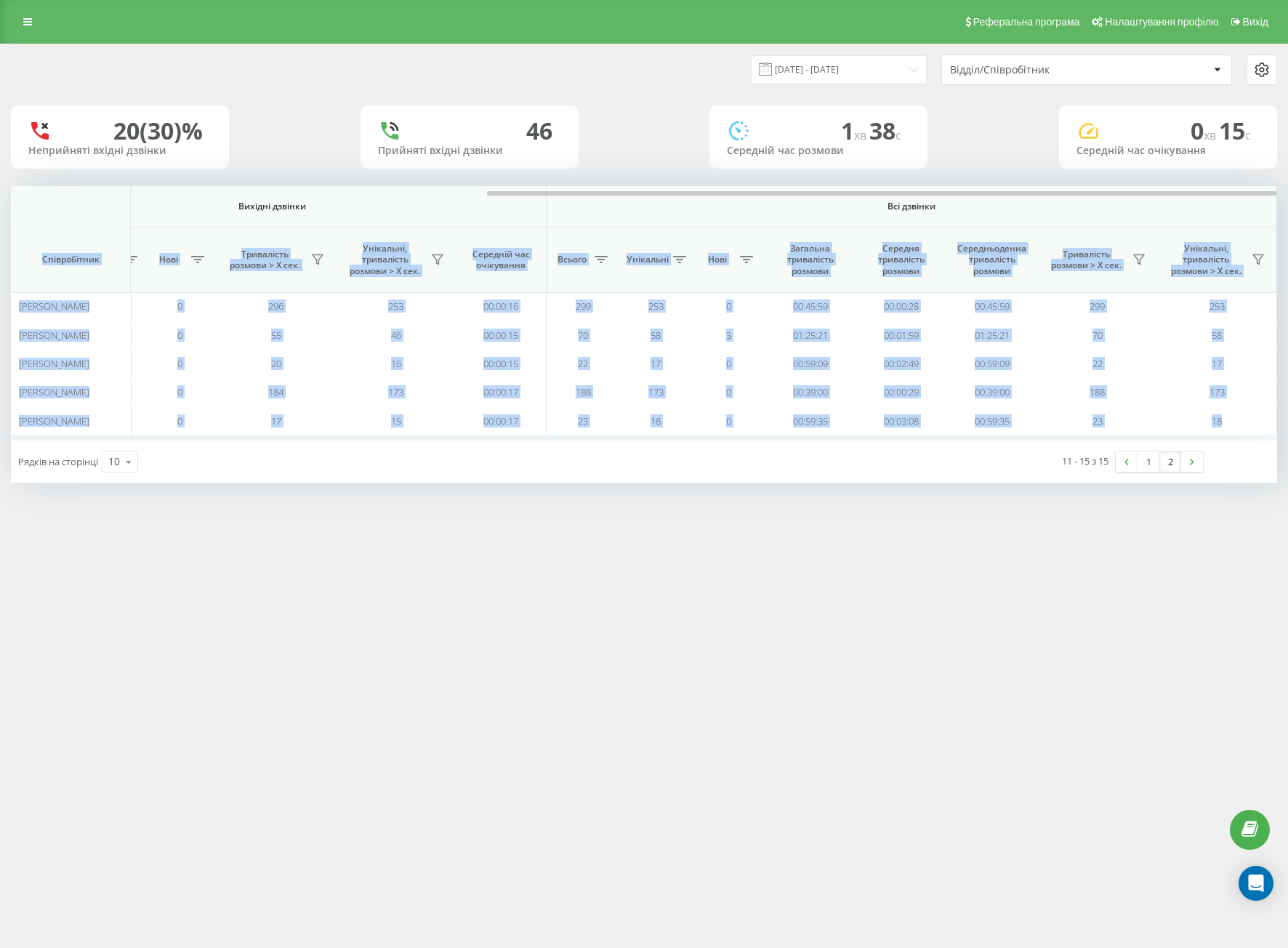
drag, startPoint x: 746, startPoint y: 190, endPoint x: 1096, endPoint y: 213, distance: 350.8
click at [1096, 213] on div "Вхідні дзвінки Вихідні дзвінки Всі дзвінки Співробітник Всього Унікальні Нові П…" at bounding box center [644, 313] width 1266 height 254
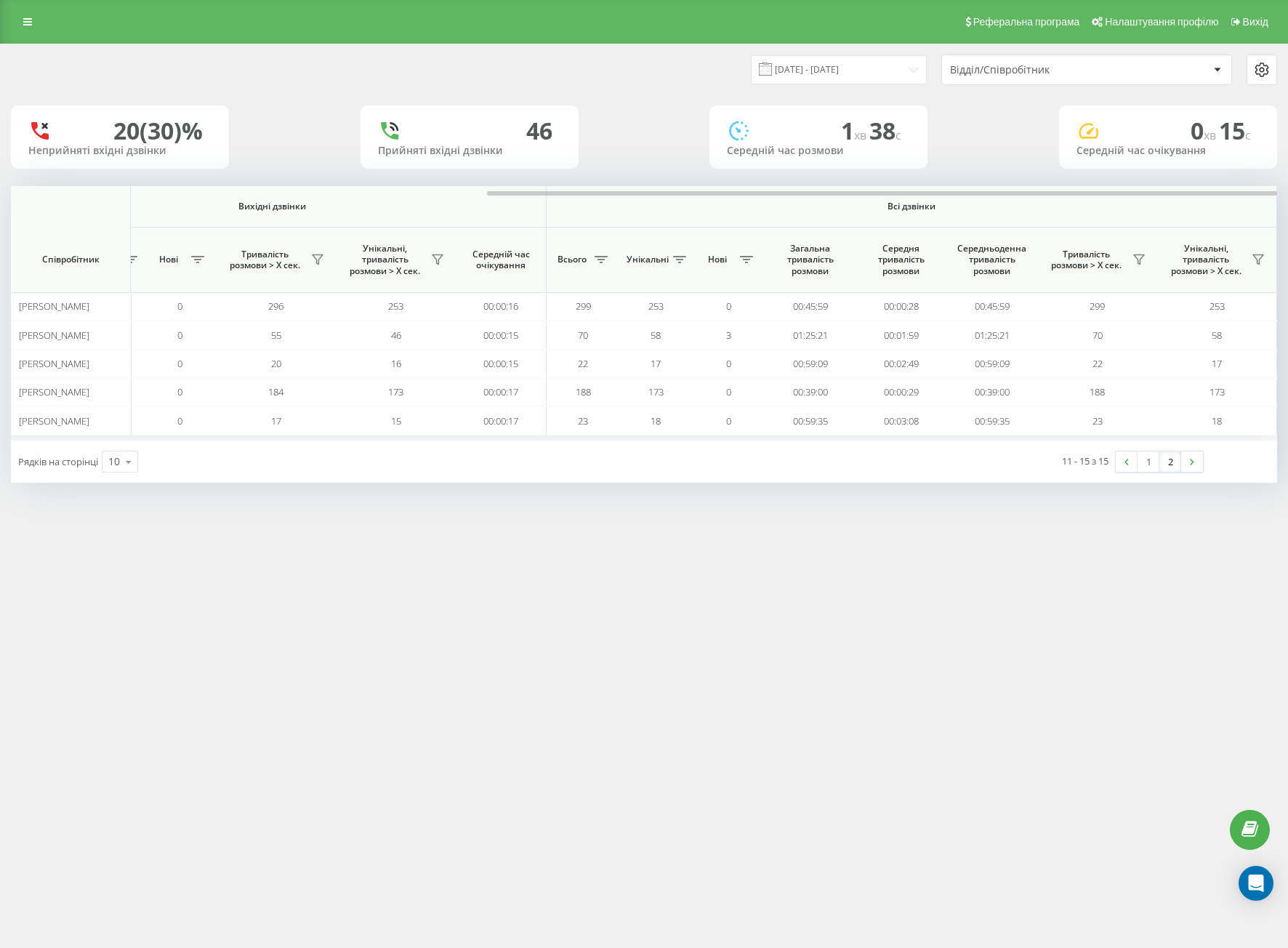
click at [954, 589] on div "Реферальна програма Налаштування профілю Вихід [DATE] - [DATE] Відділ/Співробіт…" at bounding box center [644, 474] width 1288 height 948
drag, startPoint x: 680, startPoint y: 189, endPoint x: 762, endPoint y: 205, distance: 83.5
click at [750, 195] on div at bounding box center [644, 191] width 1266 height 11
drag, startPoint x: 1005, startPoint y: 710, endPoint x: 1124, endPoint y: 793, distance: 145.1
click at [1007, 711] on div "Реферальна програма Налаштування профілю Вихід [DATE] - [DATE] Відділ/Співробіт…" at bounding box center [644, 474] width 1288 height 948
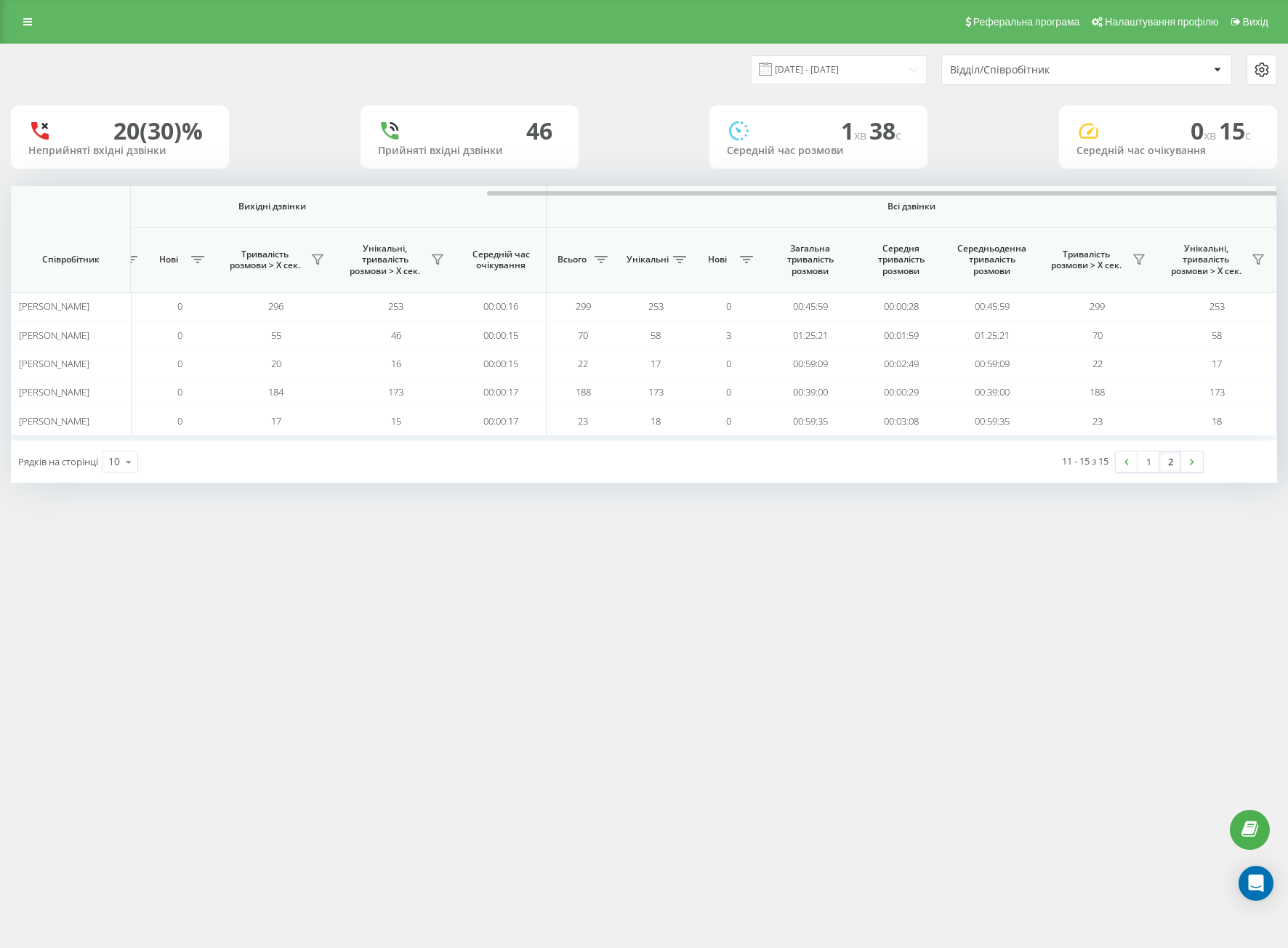
drag, startPoint x: 798, startPoint y: 806, endPoint x: 739, endPoint y: 789, distance: 61.4
click at [767, 796] on div "Реферальна програма Налаштування профілю Вихід [DATE] - [DATE] Відділ/Співробіт…" at bounding box center [644, 474] width 1288 height 948
